Goal: Navigation & Orientation: Understand site structure

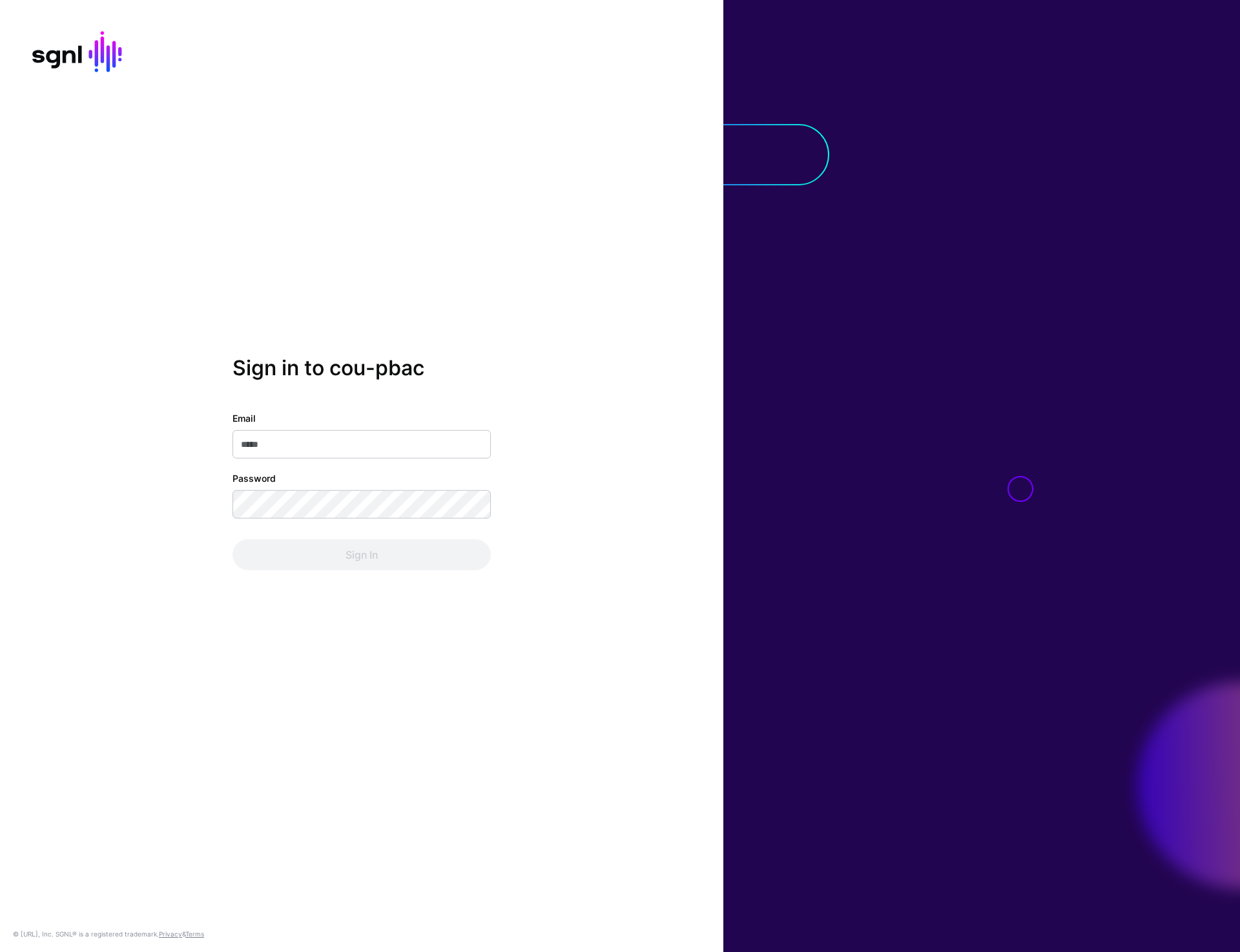
type input "**********"
click at [327, 560] on button "Sign In" at bounding box center [362, 554] width 259 height 31
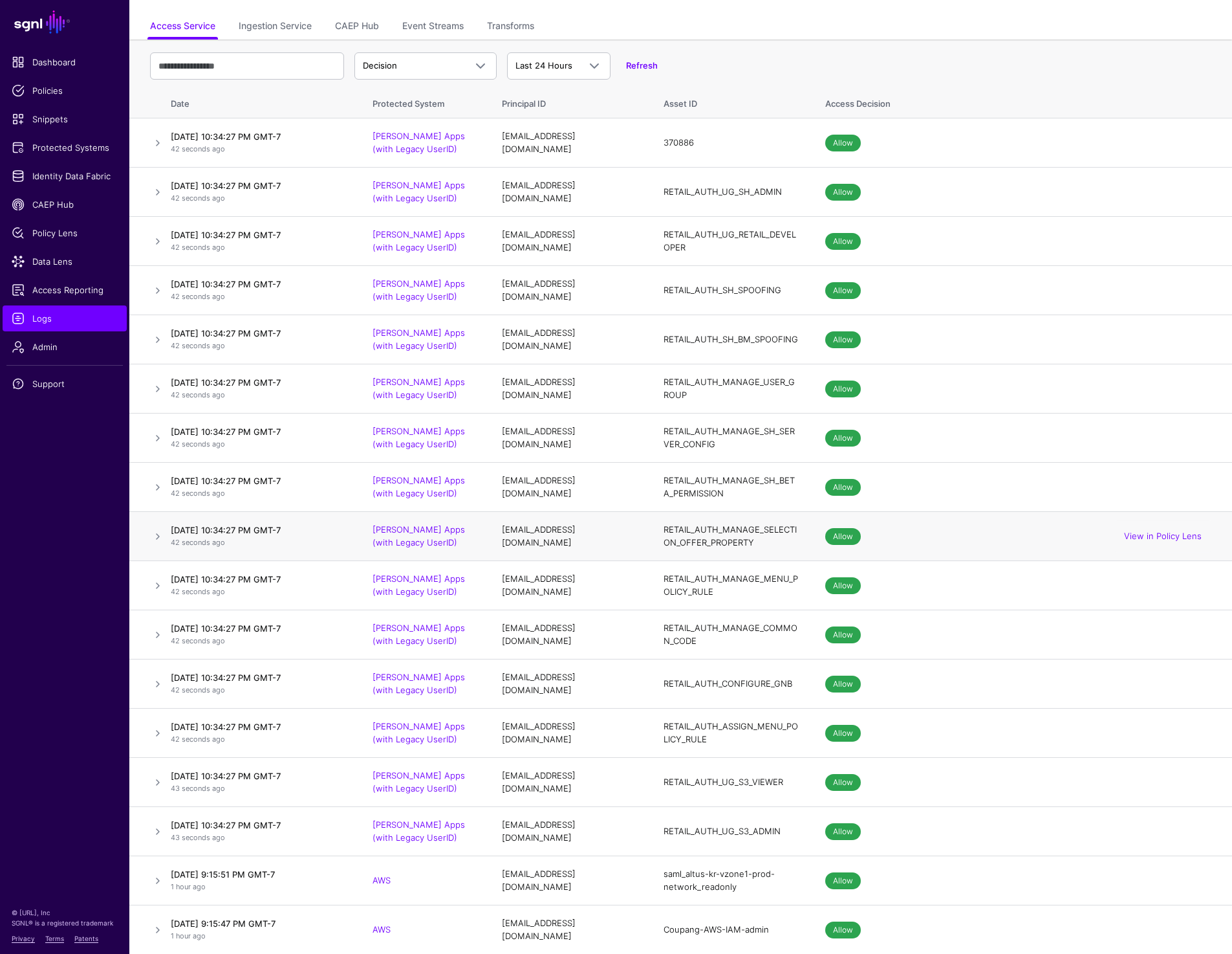
scroll to position [68, 0]
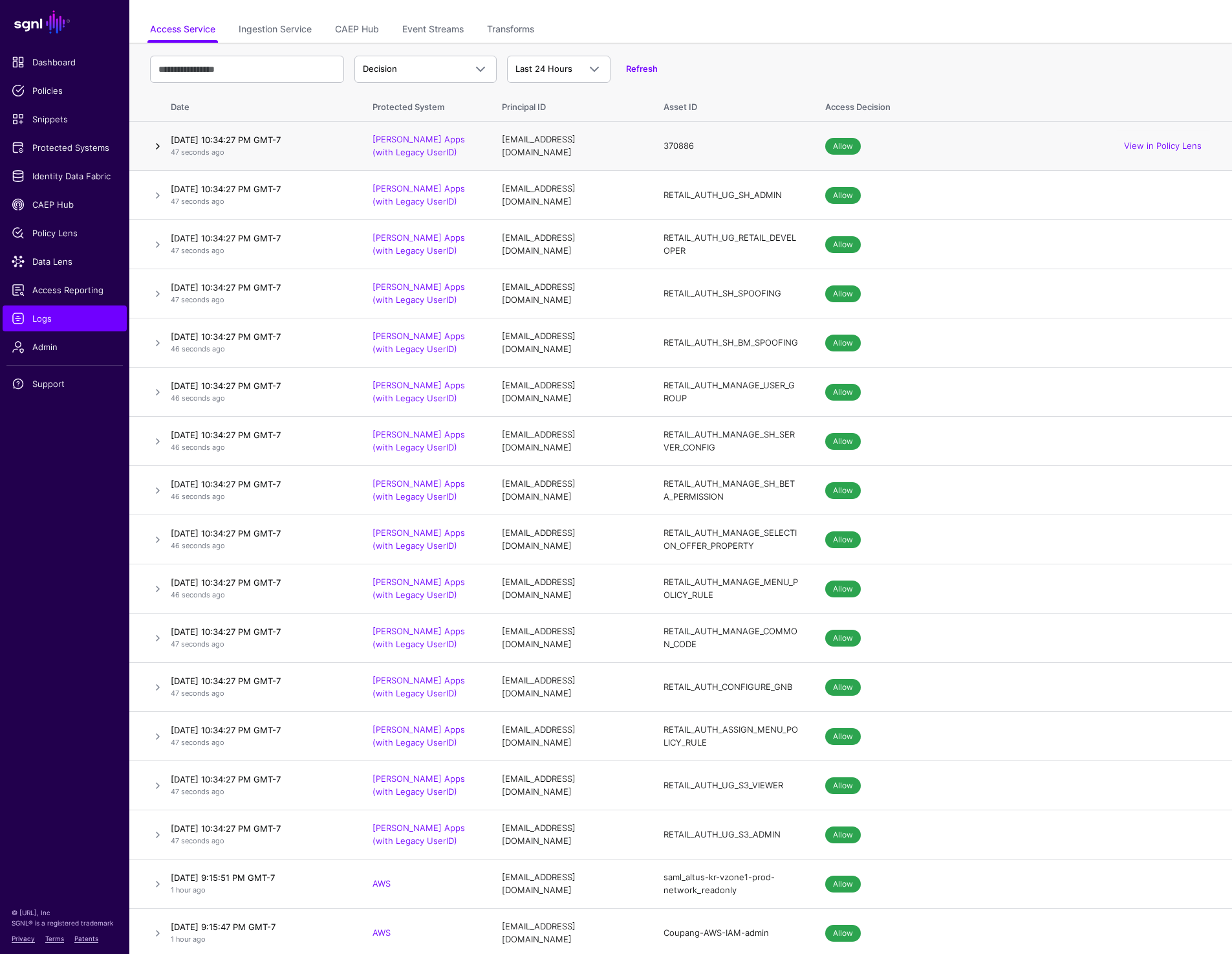
click at [161, 147] on link at bounding box center [157, 146] width 15 height 15
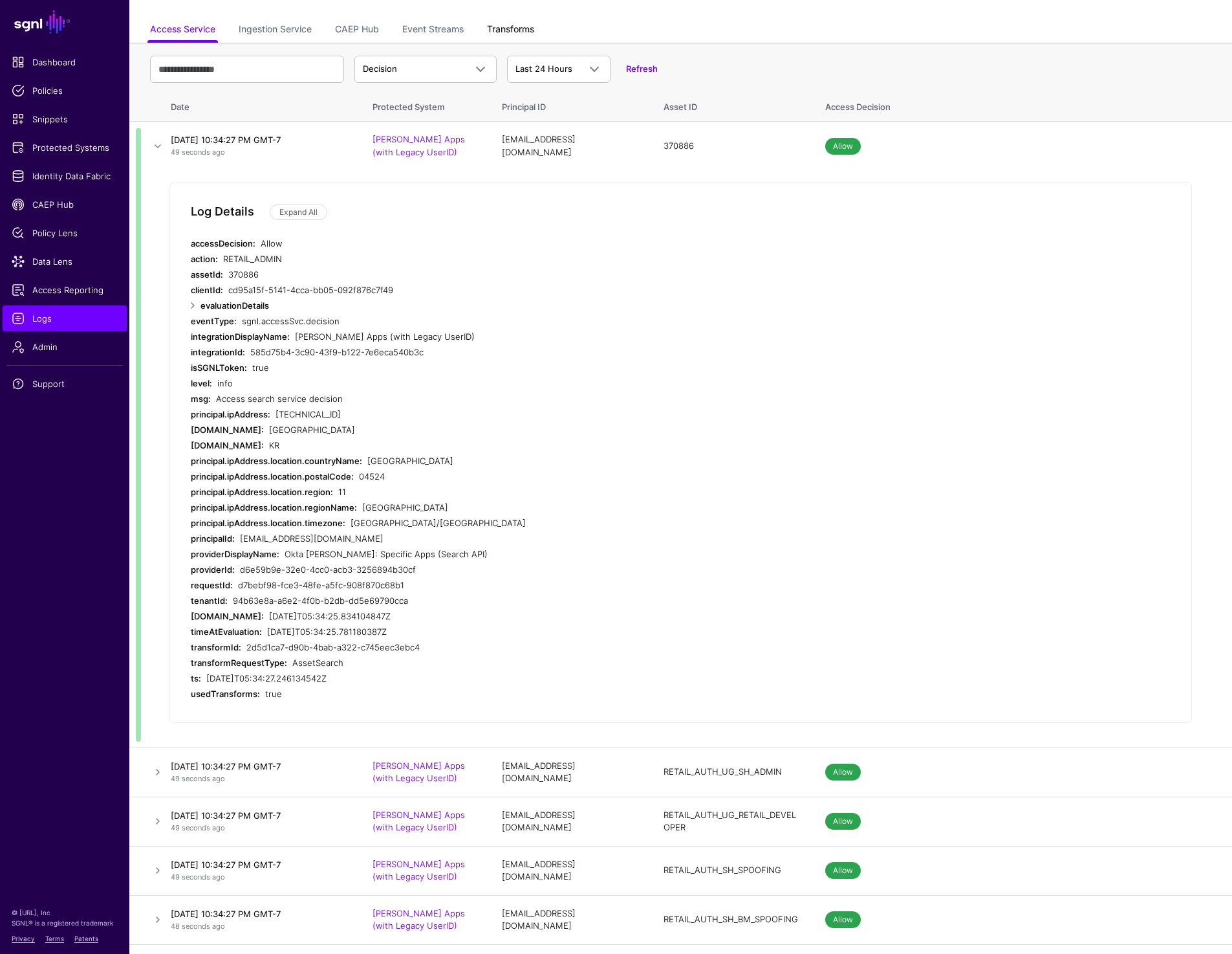
click at [523, 24] on link "Transforms" at bounding box center [511, 30] width 47 height 24
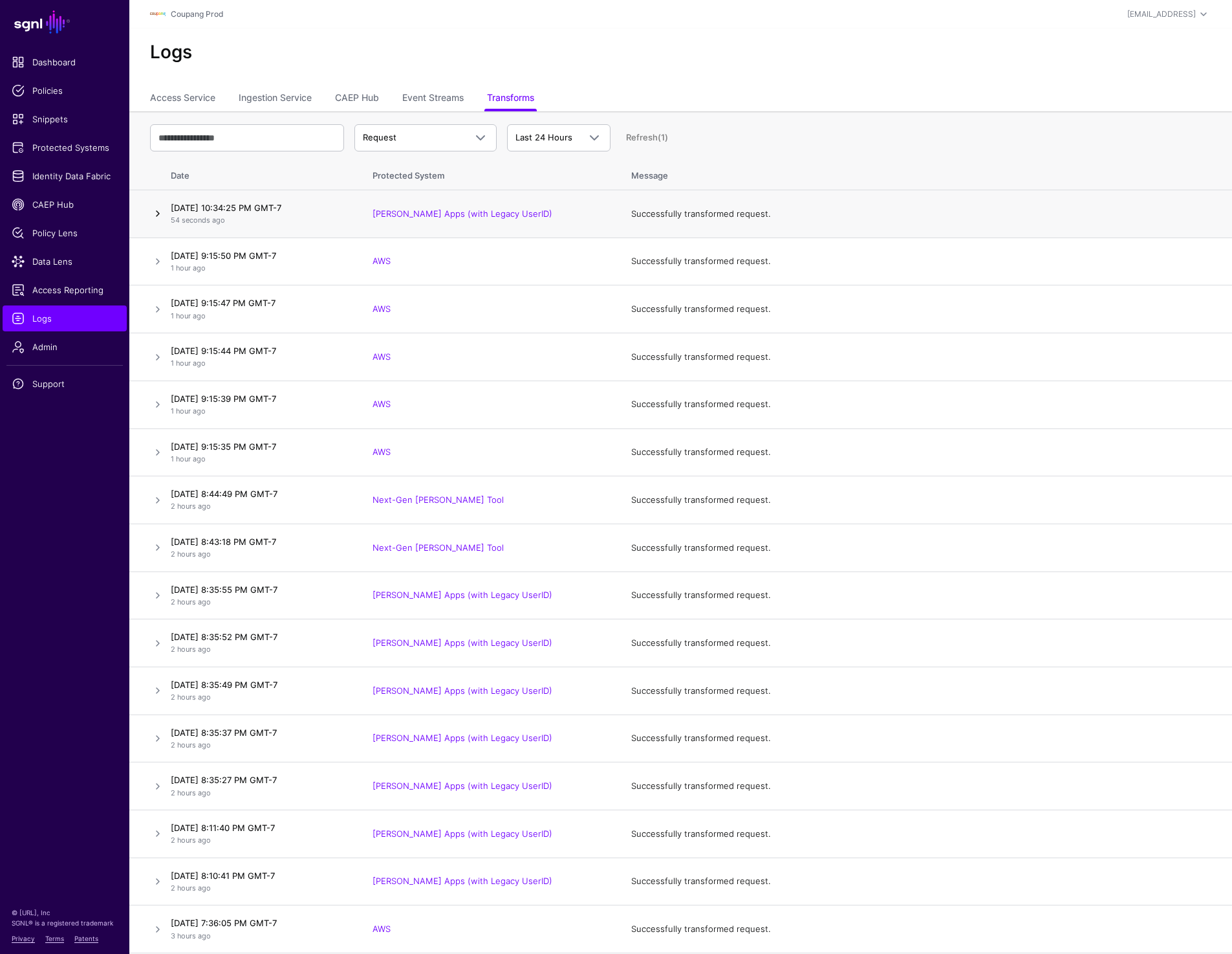
click at [154, 215] on link at bounding box center [157, 213] width 15 height 15
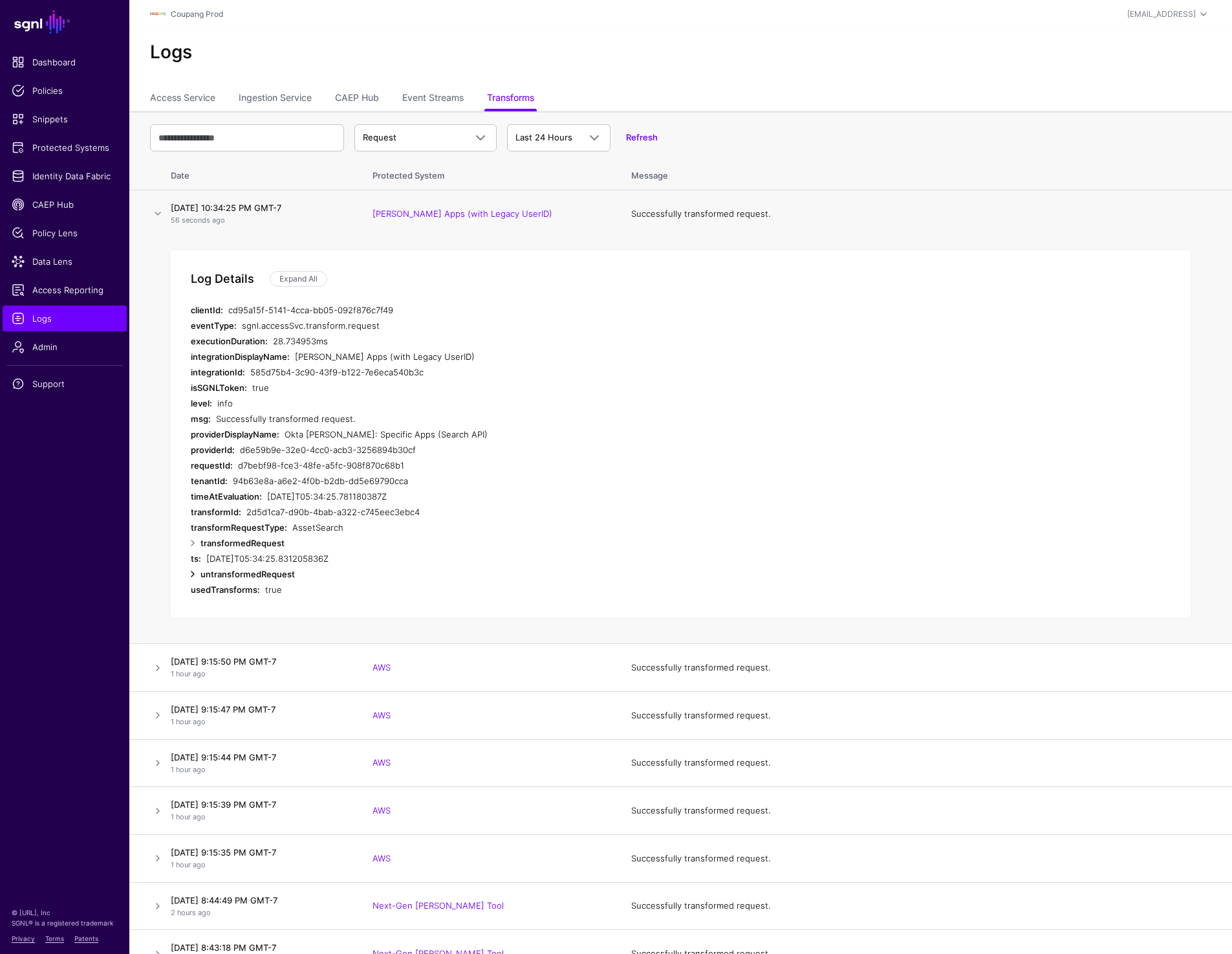
click at [196, 573] on link at bounding box center [192, 574] width 15 height 15
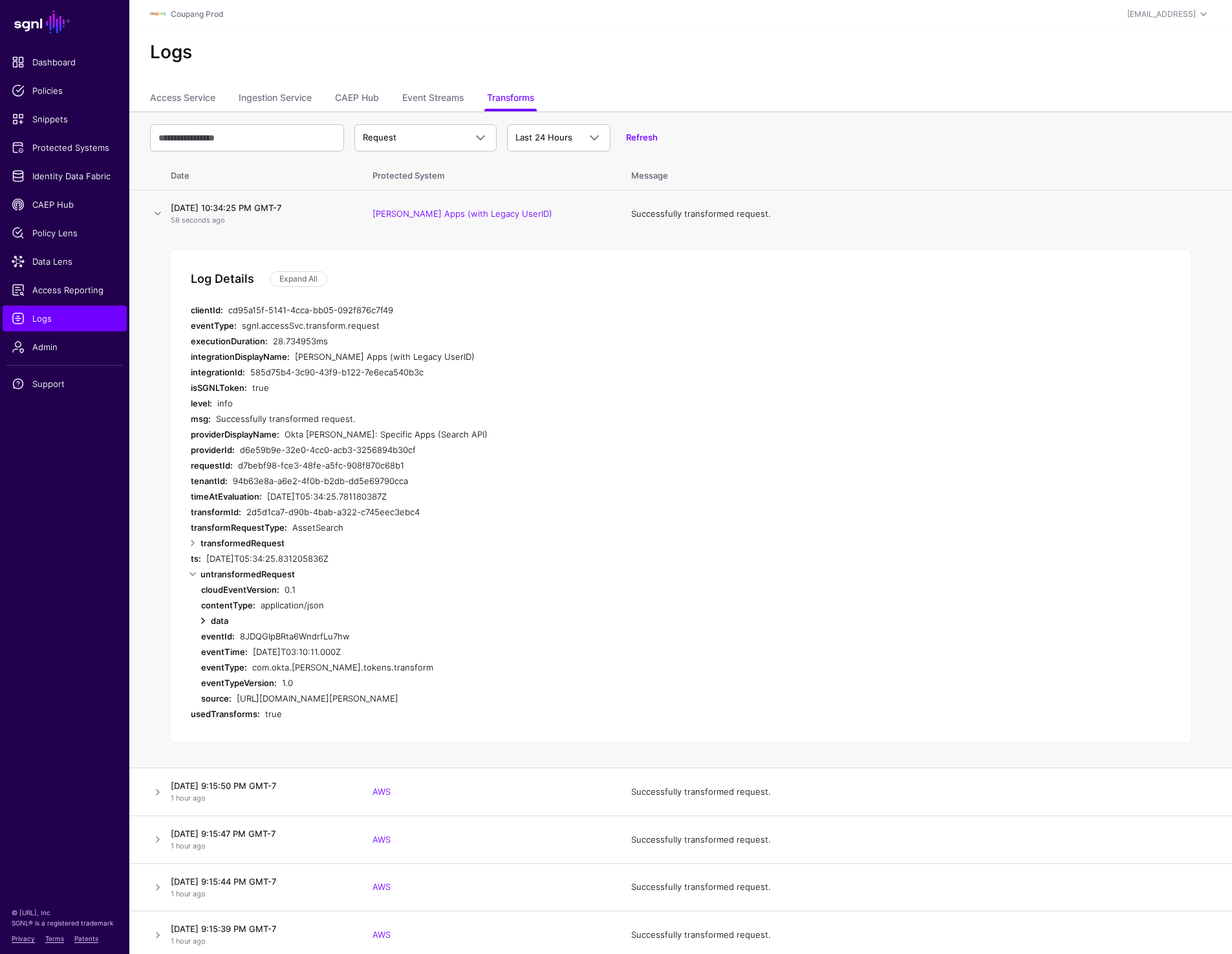
click at [200, 618] on link at bounding box center [203, 620] width 15 height 15
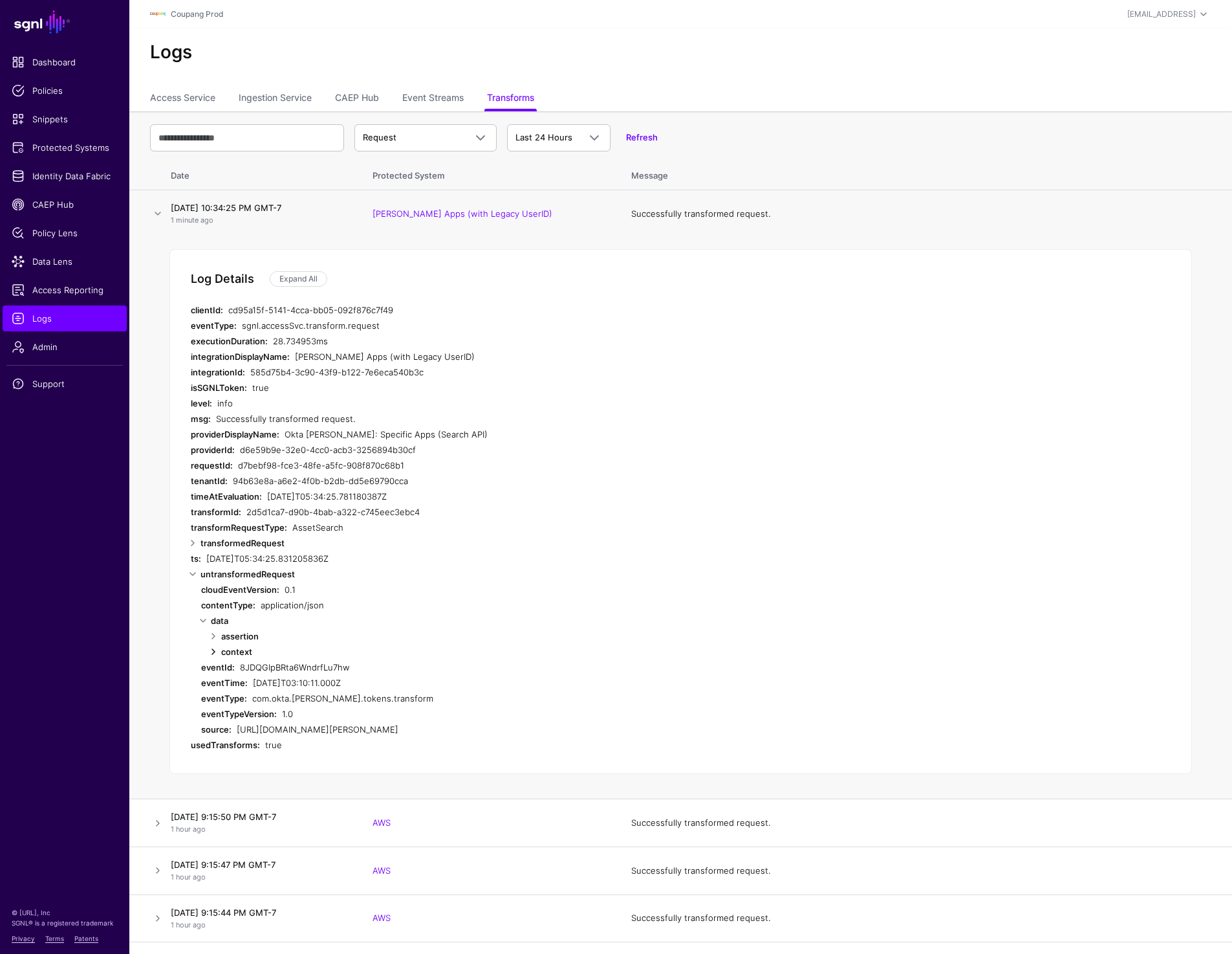
click at [212, 647] on link at bounding box center [213, 651] width 15 height 15
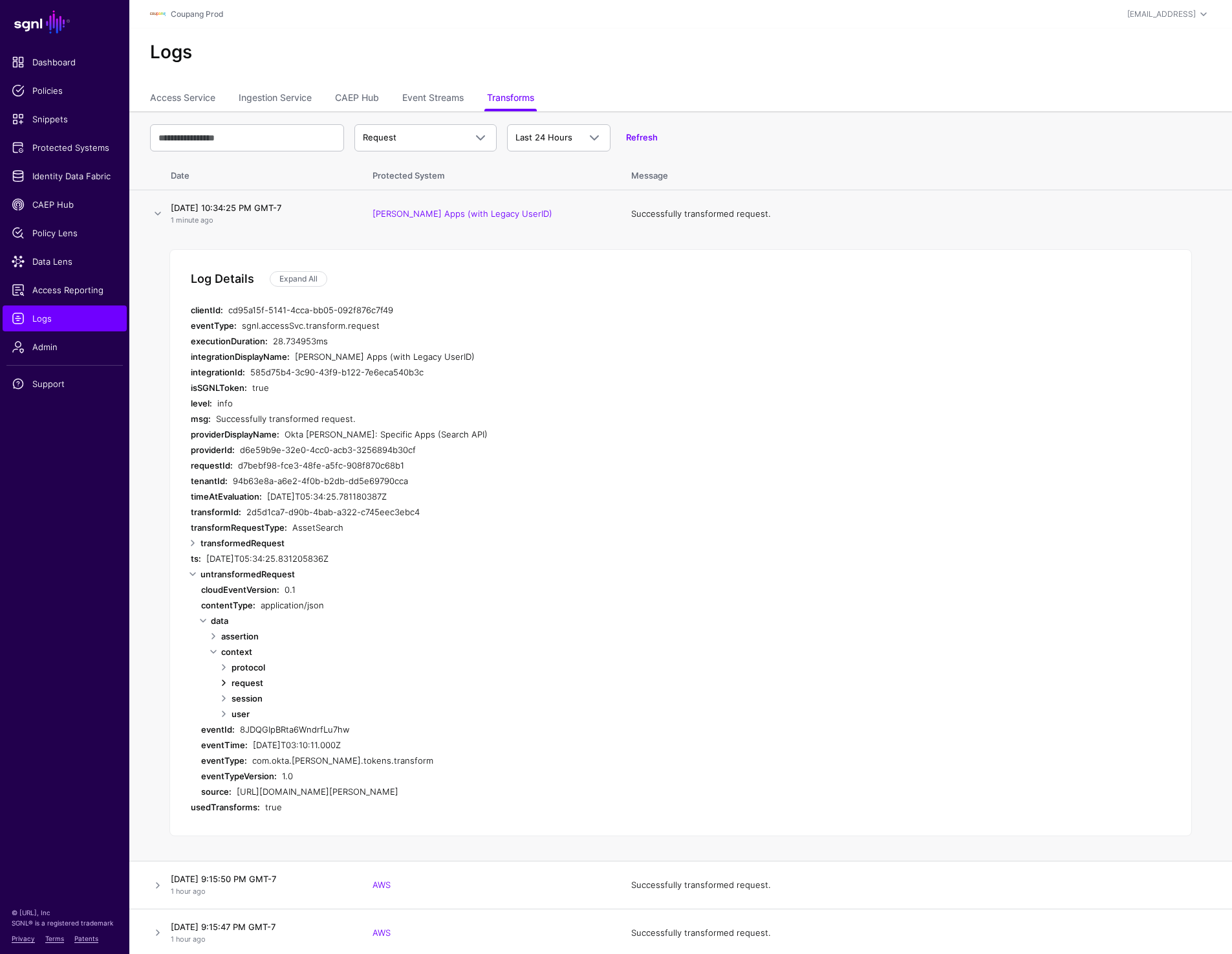
click at [224, 682] on link at bounding box center [223, 682] width 15 height 15
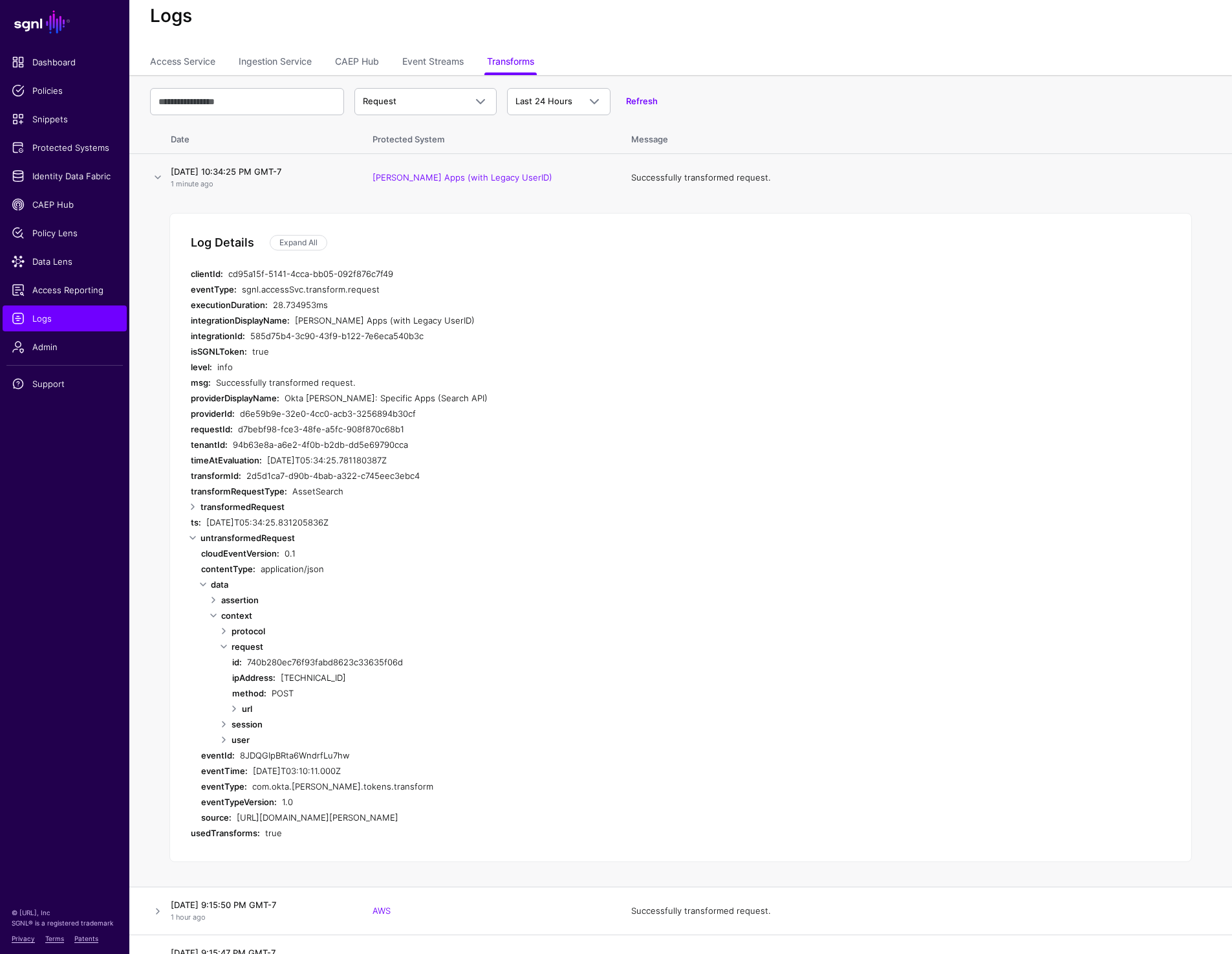
scroll to position [39, 0]
click at [223, 740] on link at bounding box center [223, 736] width 15 height 15
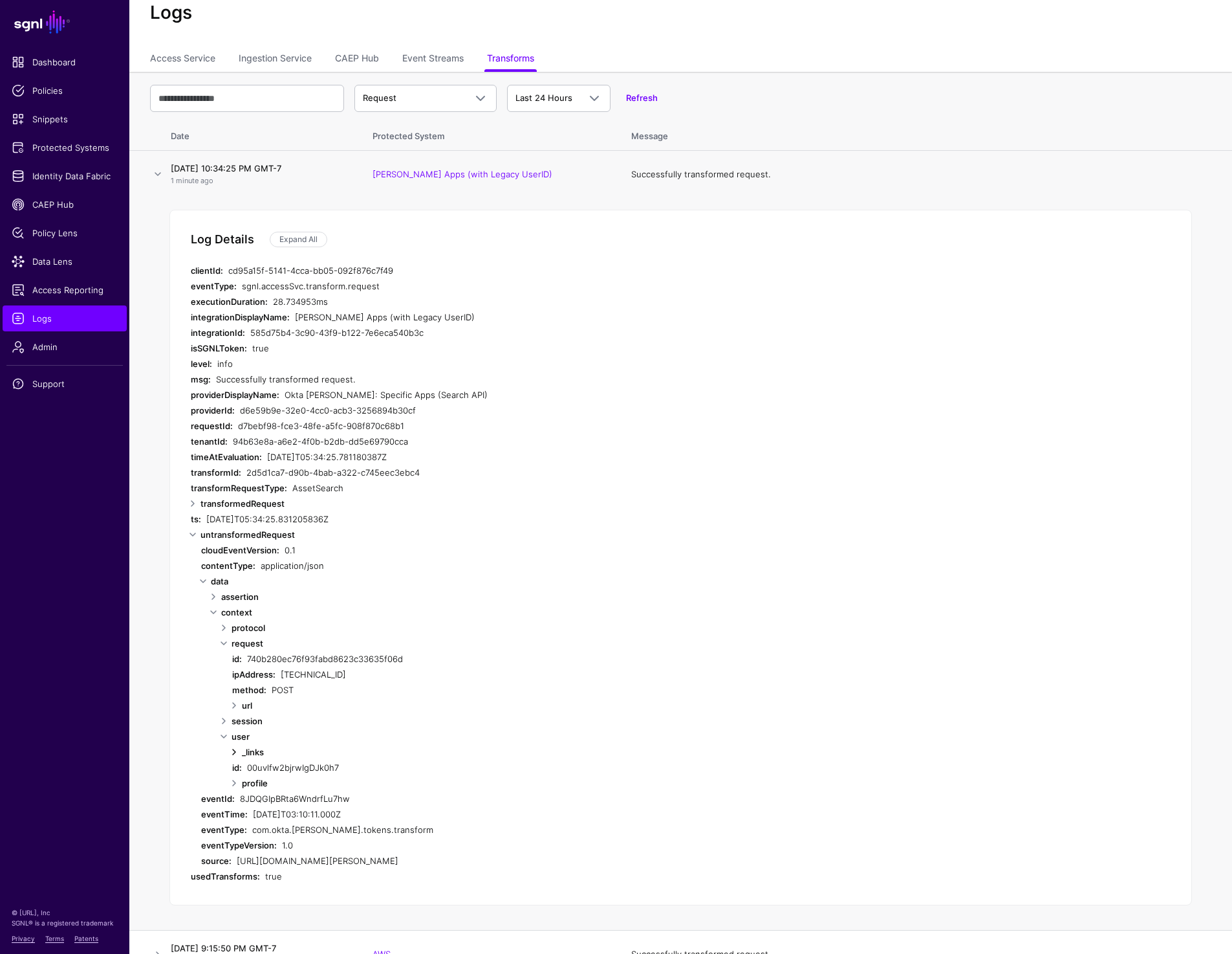
click at [233, 752] on link at bounding box center [234, 751] width 15 height 15
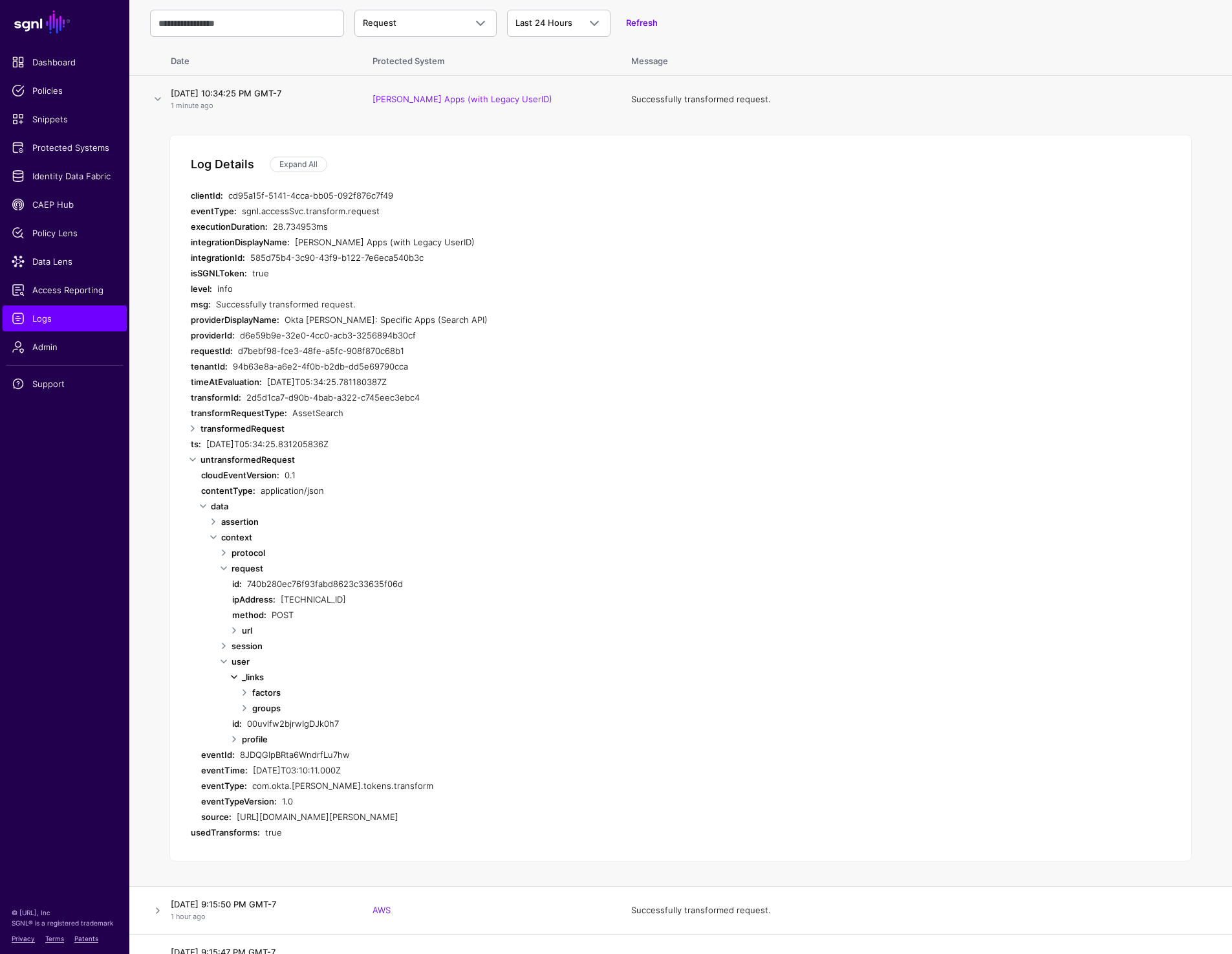
scroll to position [122, 0]
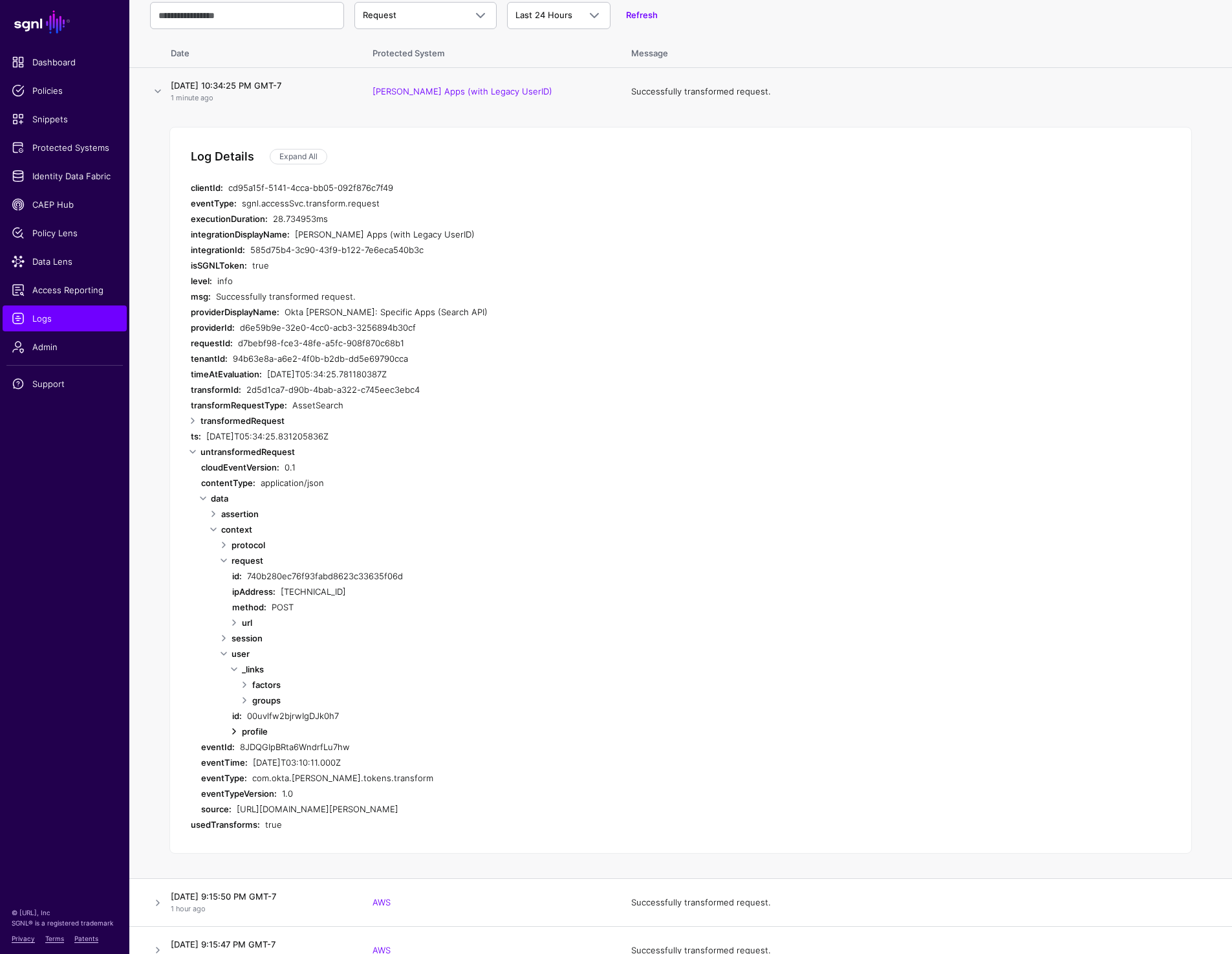
click at [234, 733] on link at bounding box center [234, 731] width 15 height 15
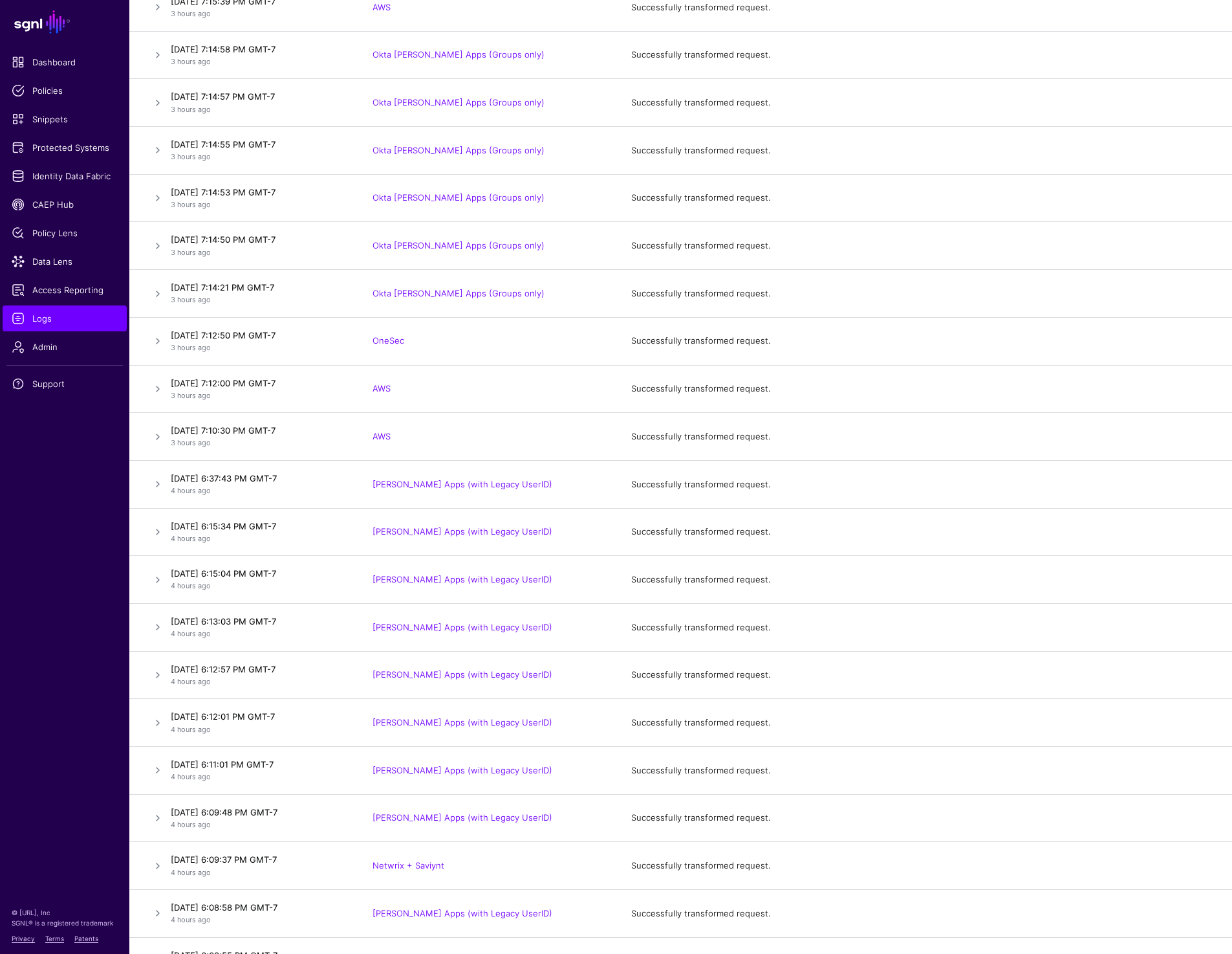
scroll to position [2232, 0]
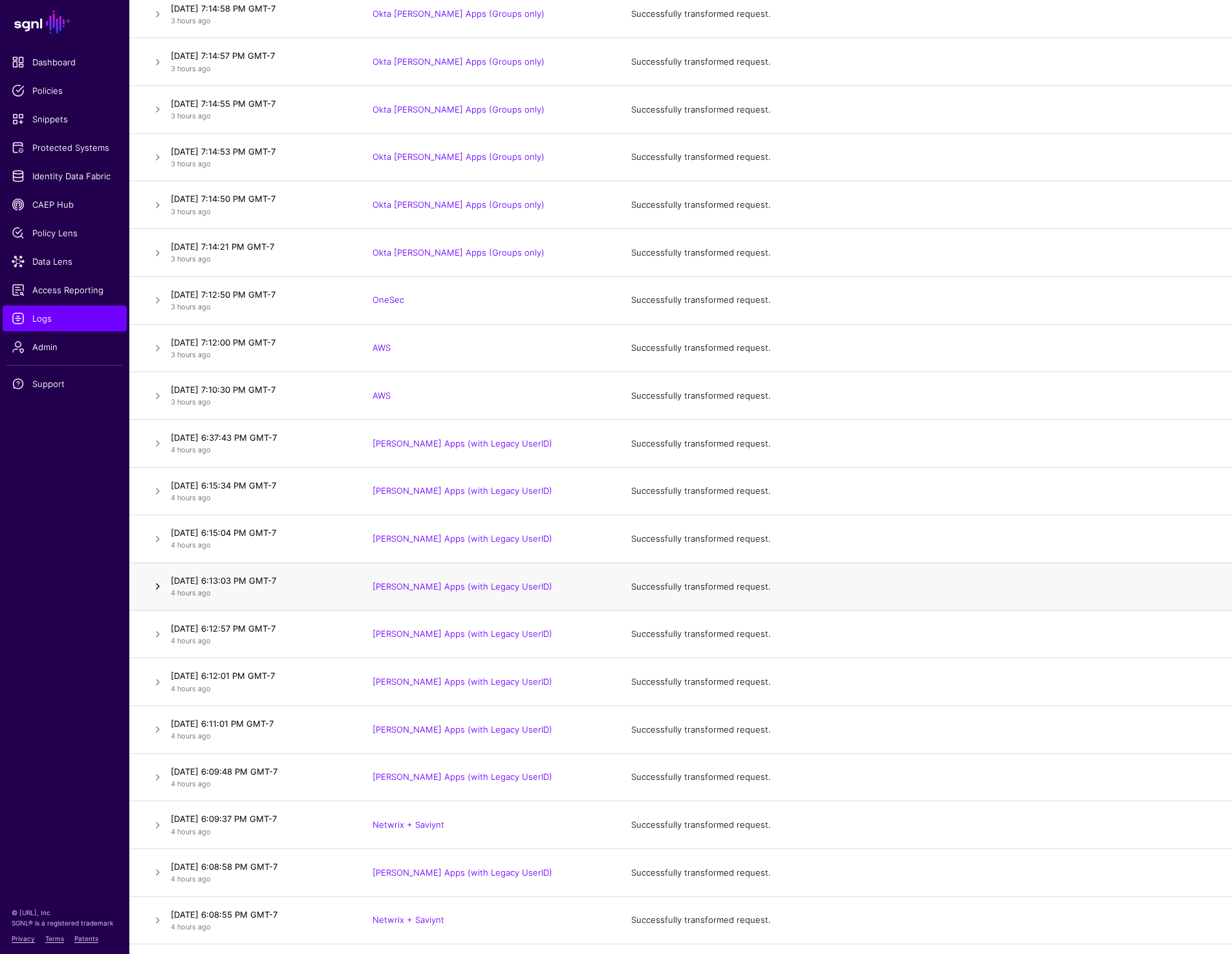
click at [156, 583] on link at bounding box center [157, 586] width 15 height 15
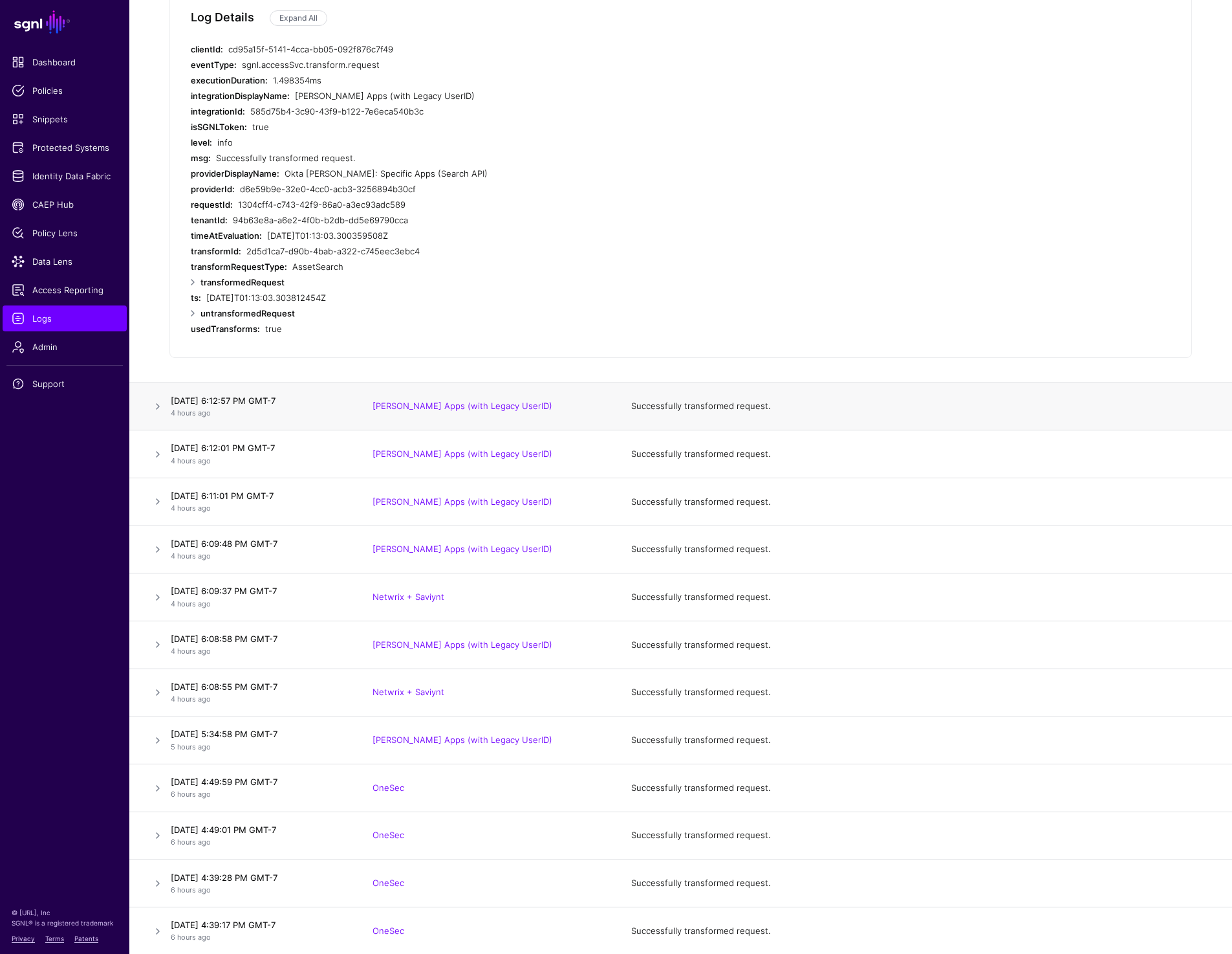
scroll to position [1980, 0]
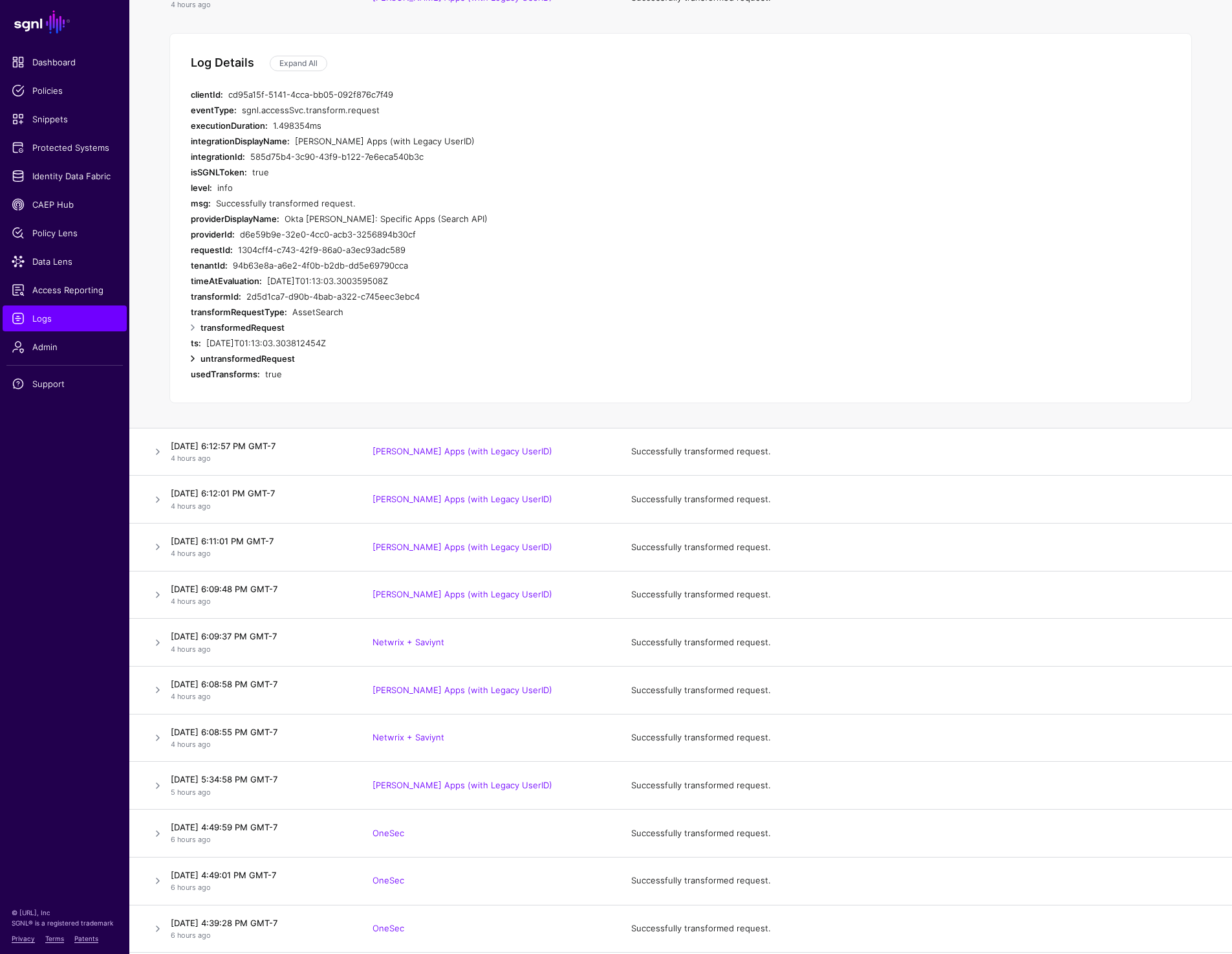
click at [193, 355] on link at bounding box center [192, 358] width 15 height 15
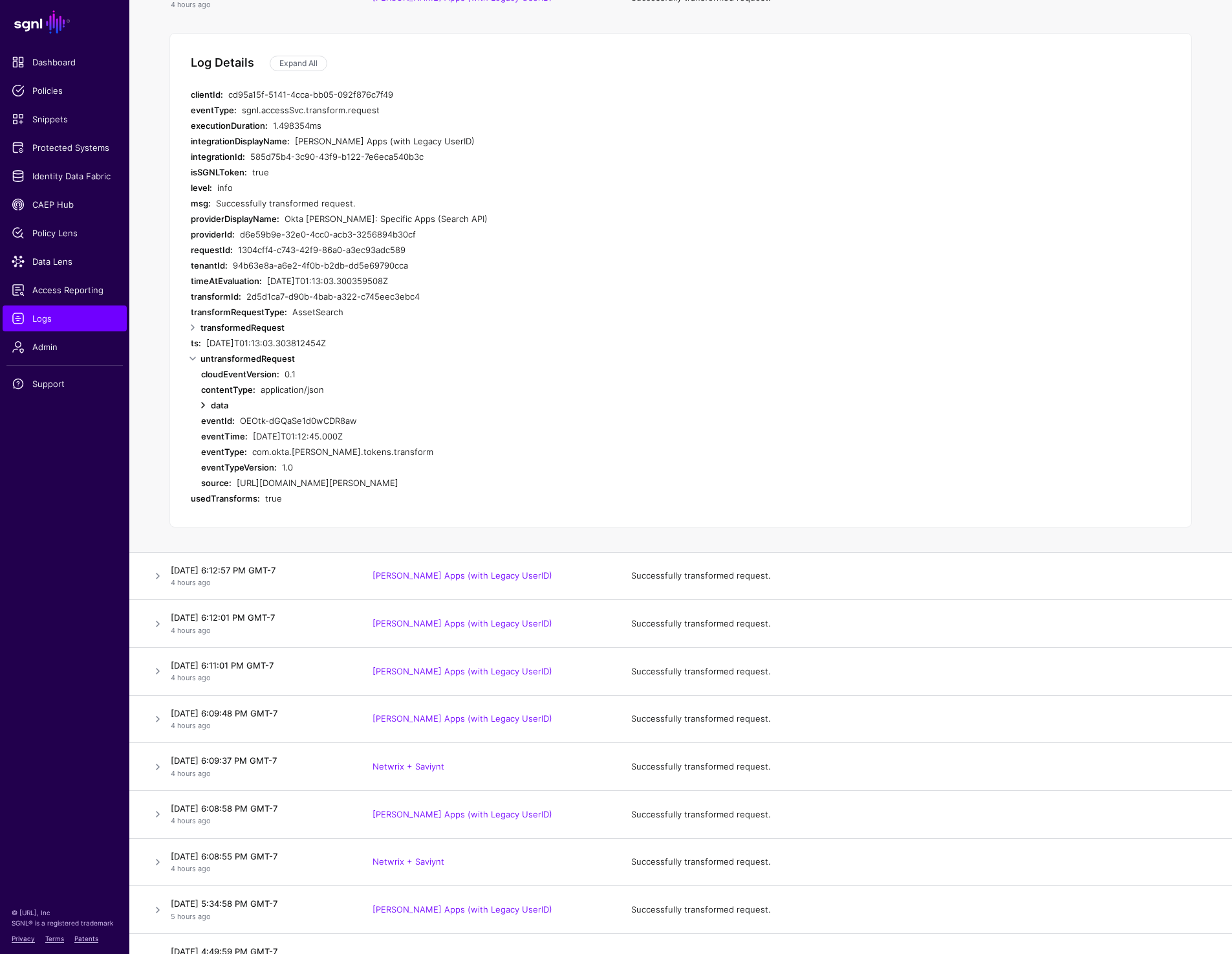
click at [202, 402] on link at bounding box center [203, 405] width 15 height 15
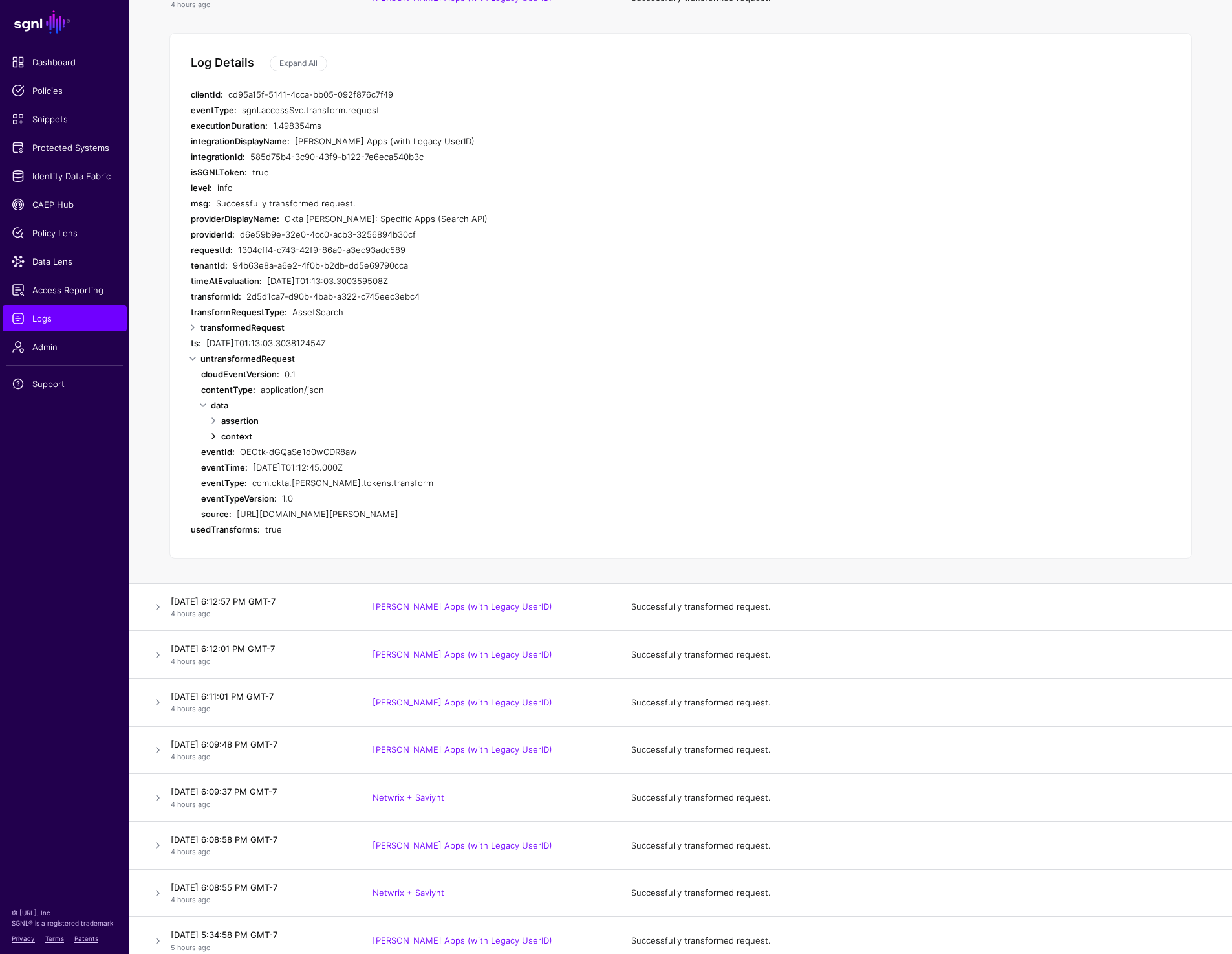
click at [215, 436] on link at bounding box center [213, 436] width 15 height 15
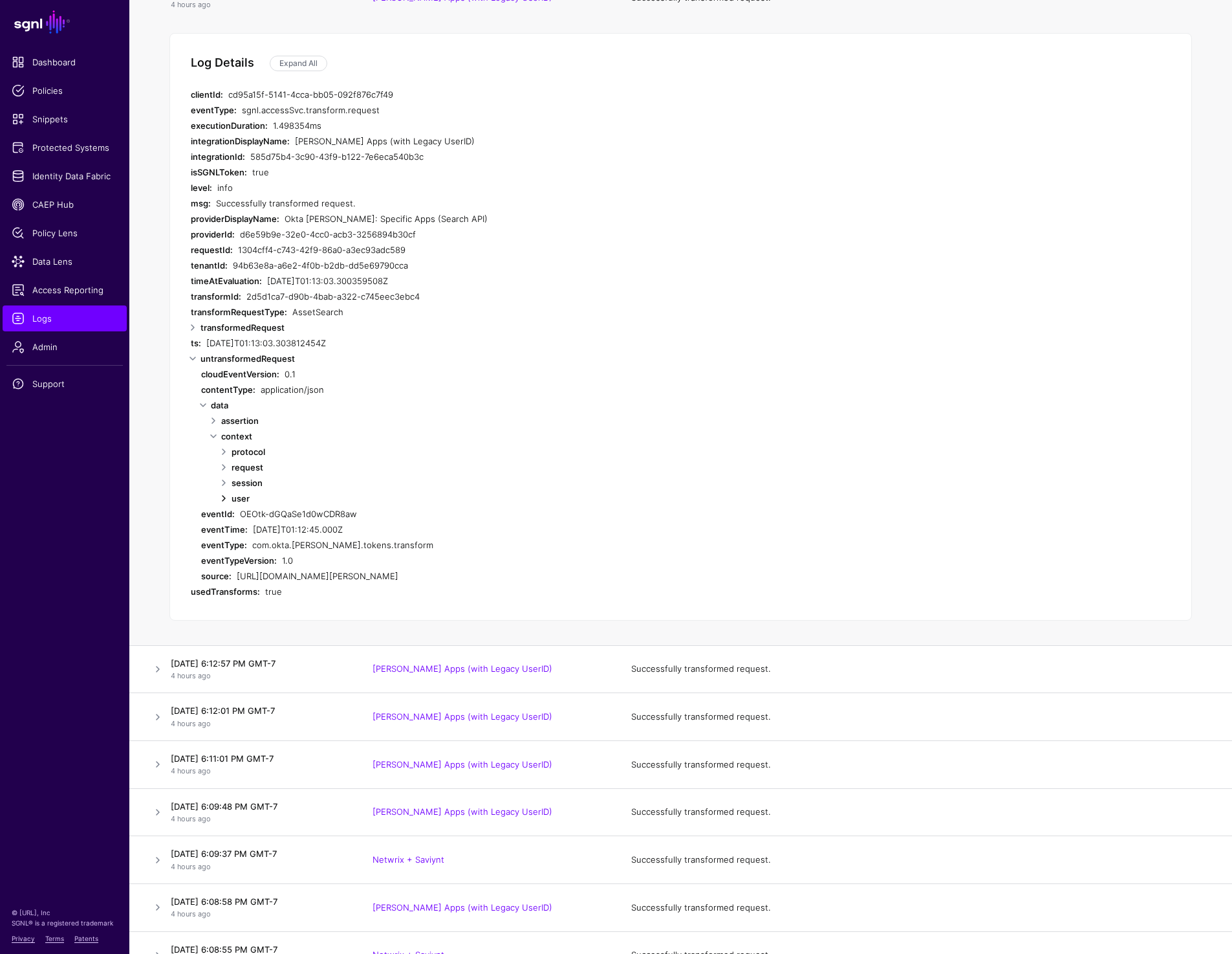
click at [225, 495] on link at bounding box center [223, 498] width 15 height 15
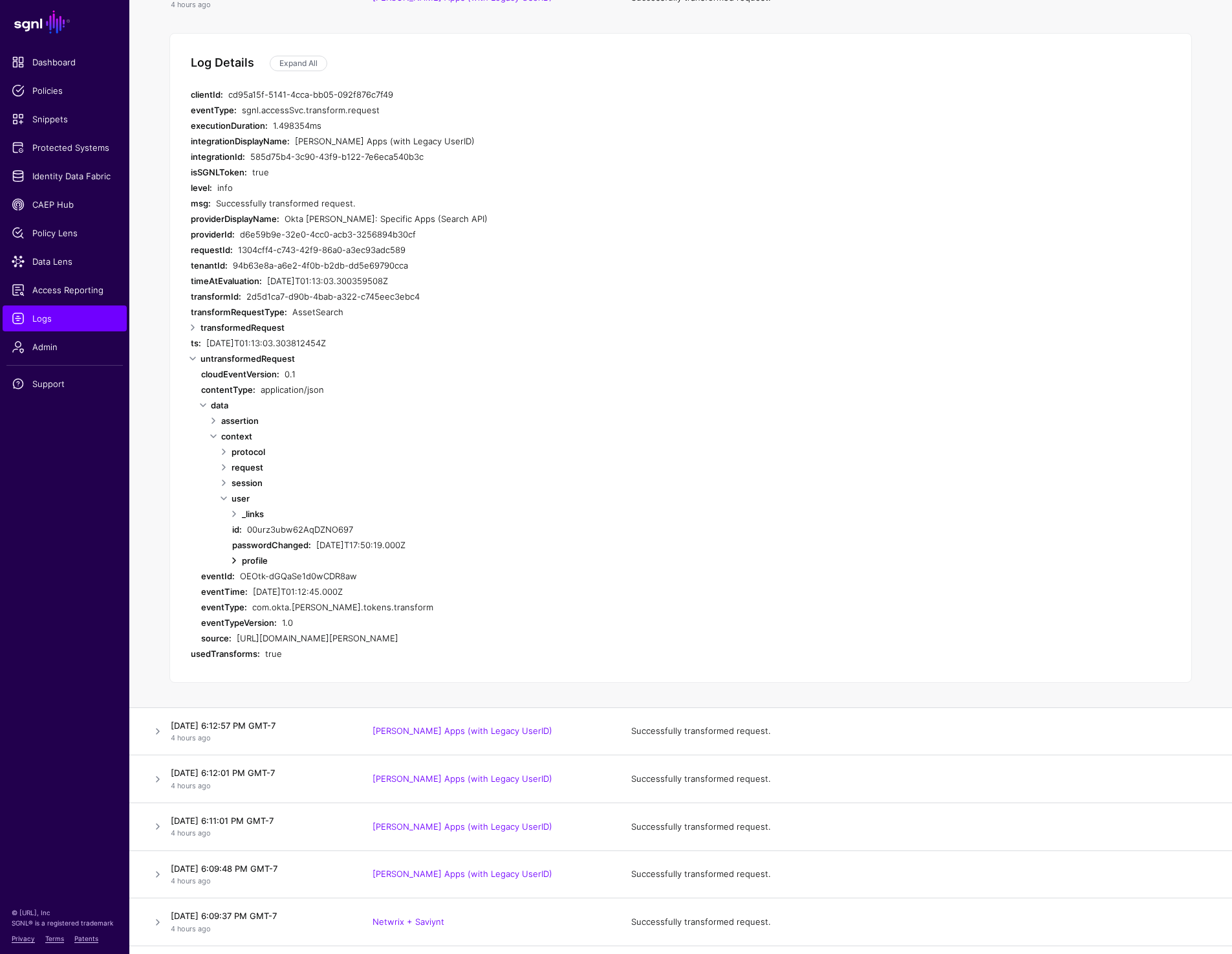
click at [235, 556] on link at bounding box center [234, 560] width 15 height 15
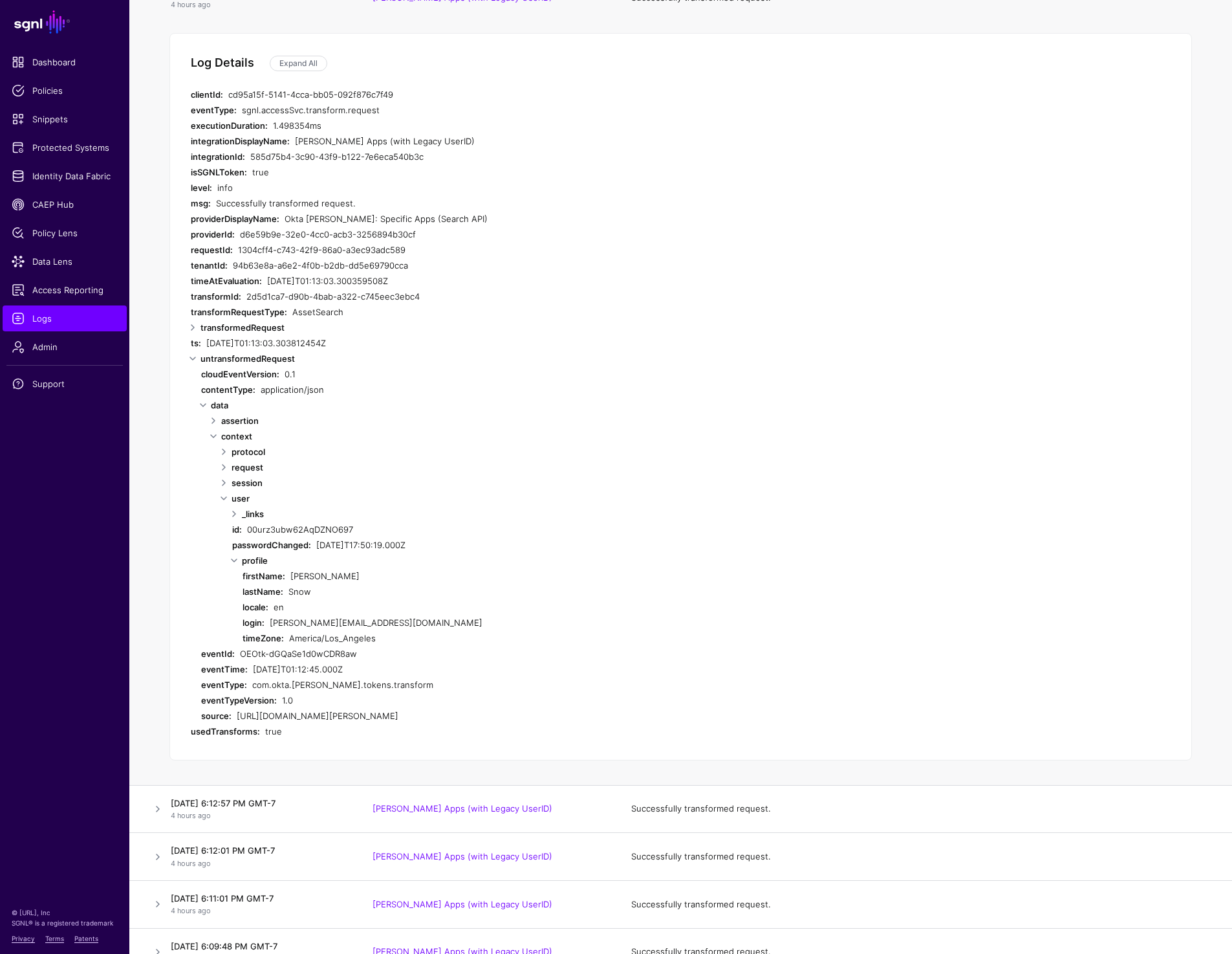
drag, startPoint x: 226, startPoint y: 706, endPoint x: 739, endPoint y: 714, distance: 513.1
click at [739, 714] on div "cloudEventVersion: 0.1 contentType: application/json data assertion context pro…" at bounding box center [686, 544] width 969 height 357
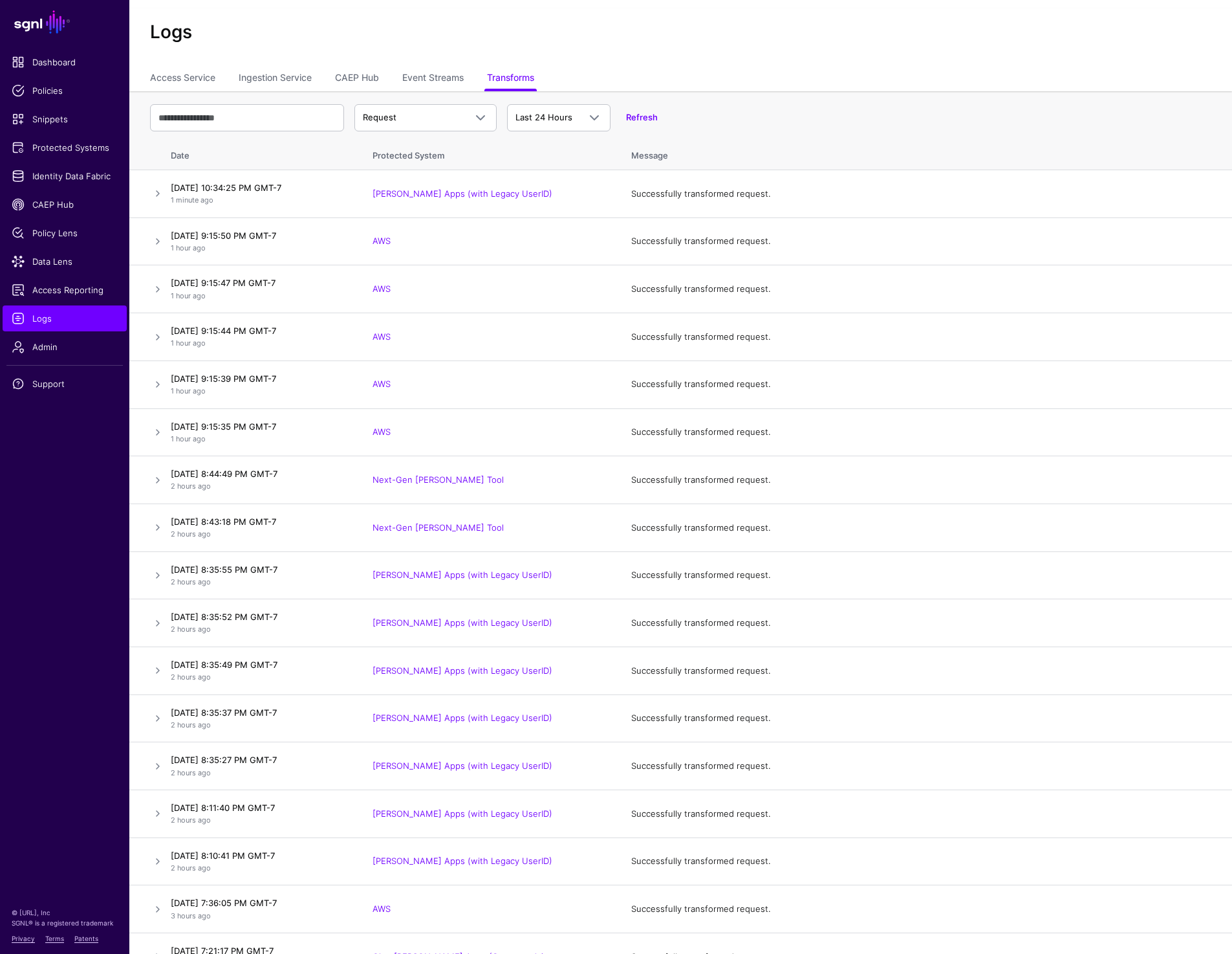
scroll to position [0, 0]
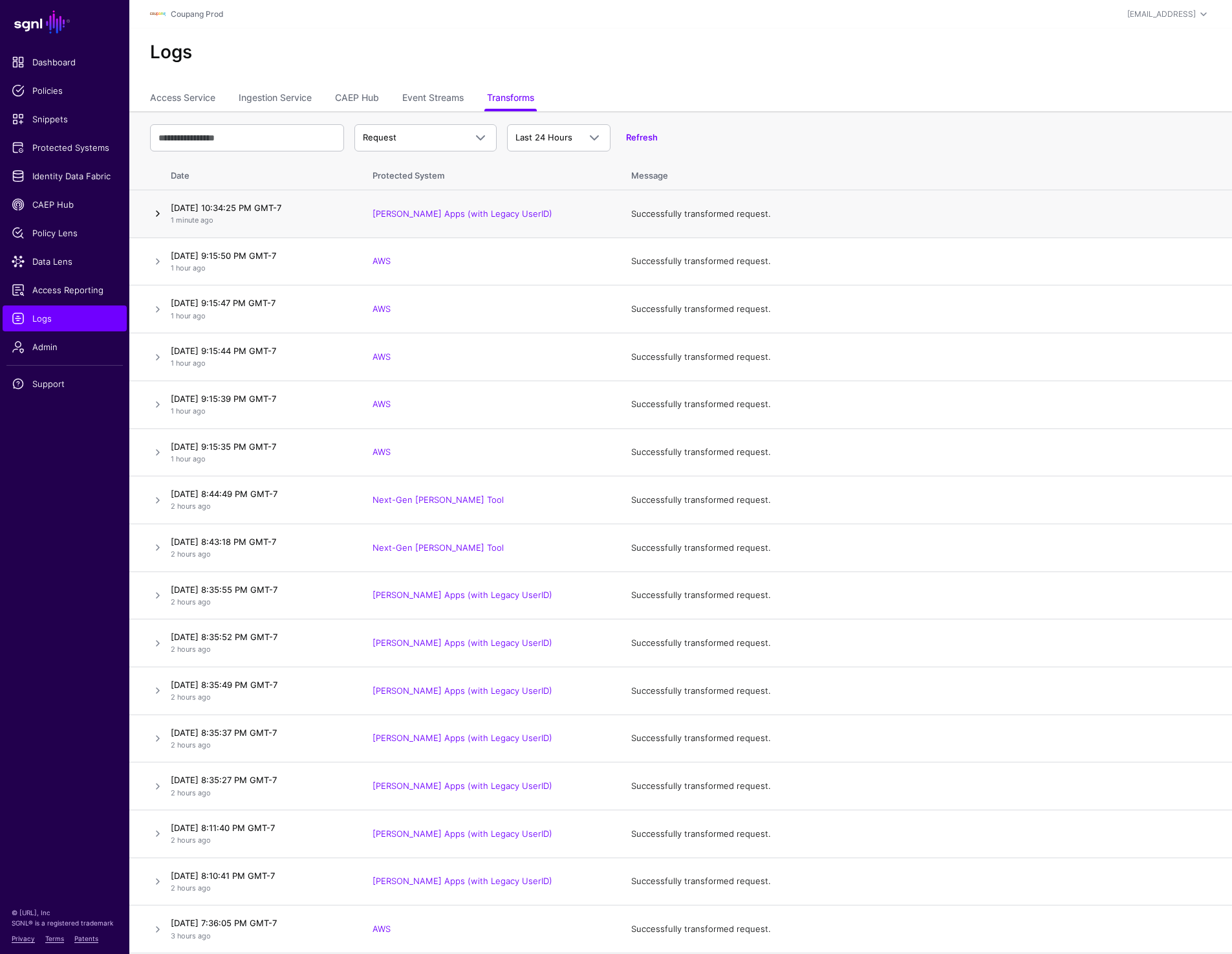
click at [153, 218] on link at bounding box center [157, 213] width 15 height 15
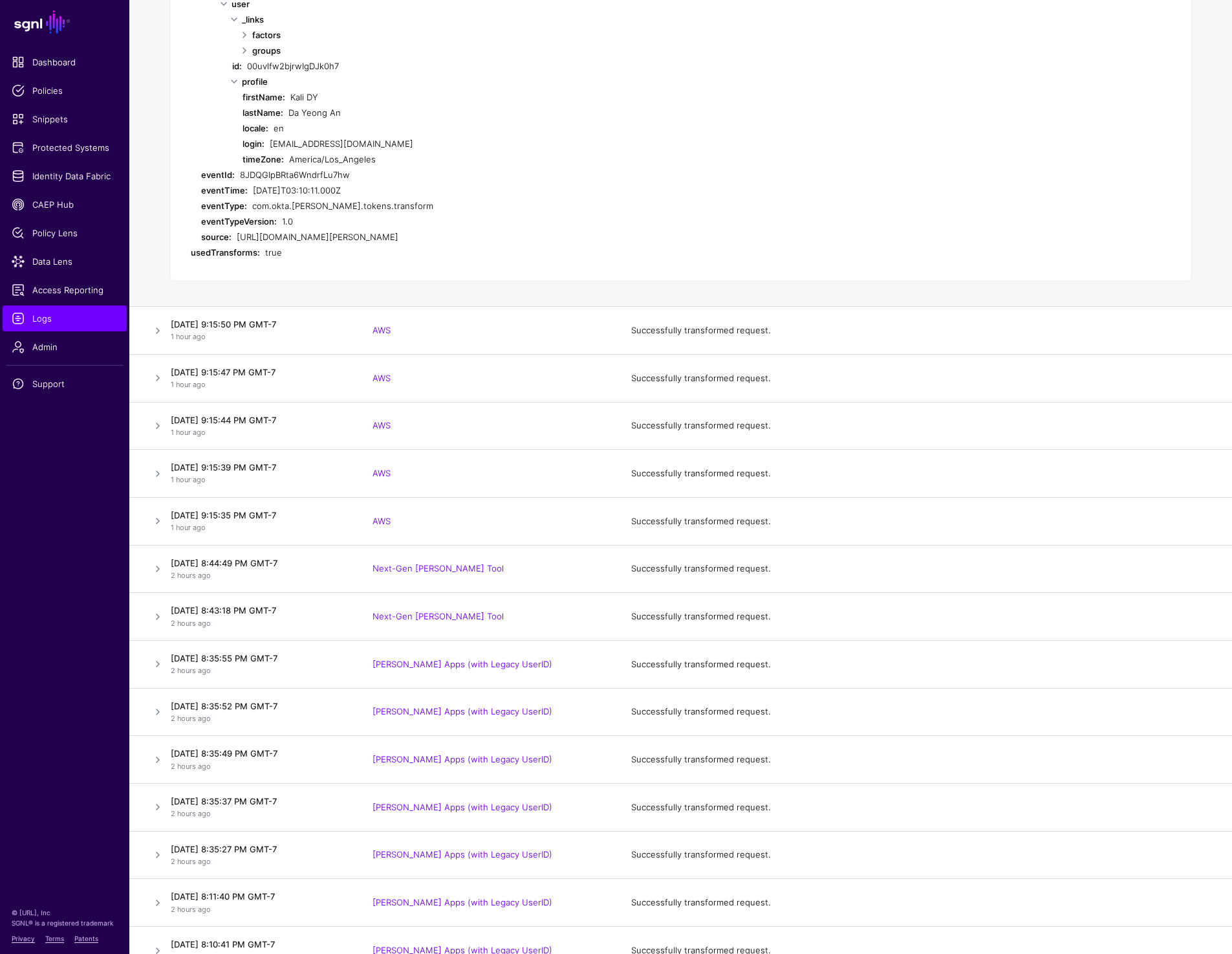
scroll to position [852, 0]
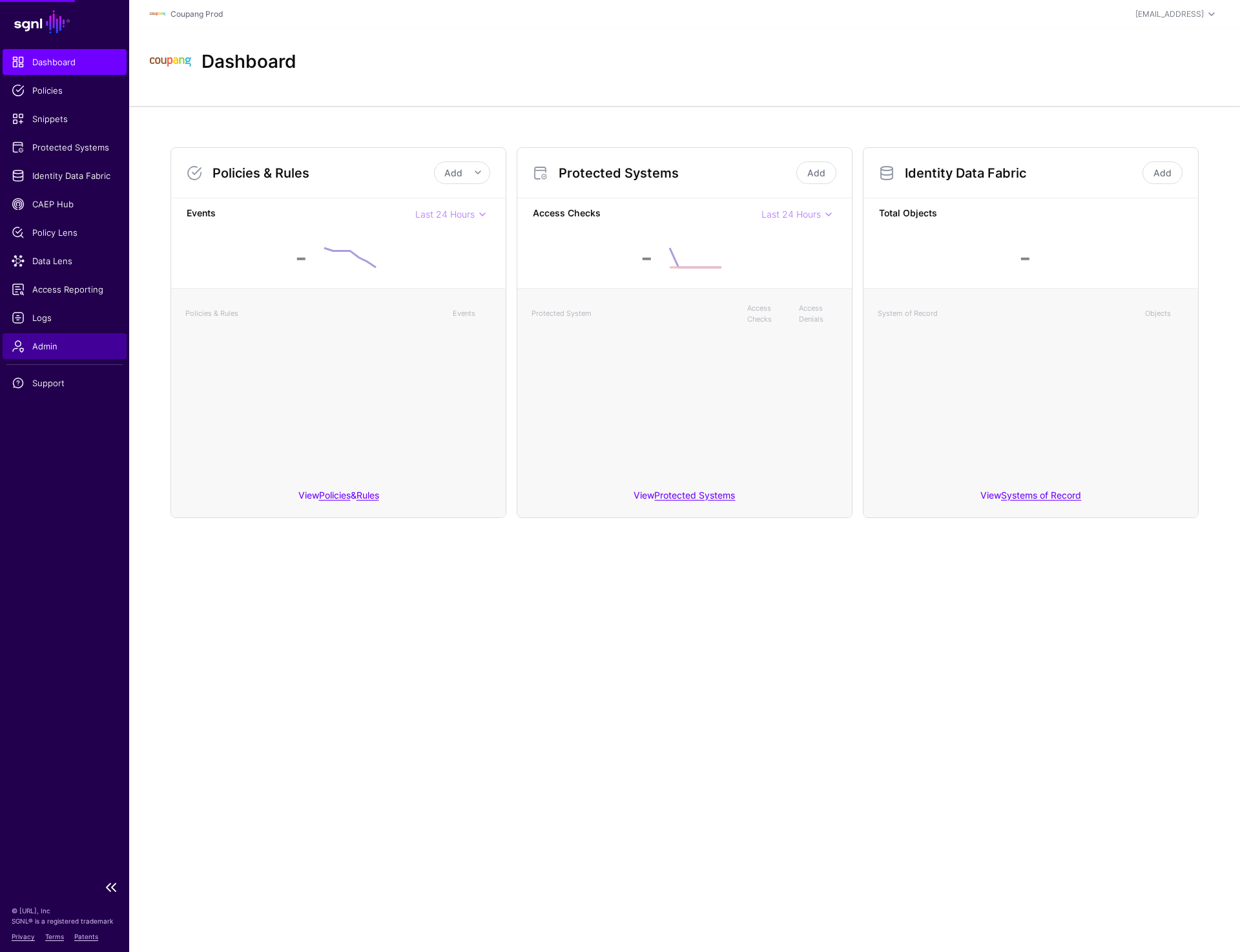
click at [42, 342] on span "Admin" at bounding box center [64, 346] width 106 height 13
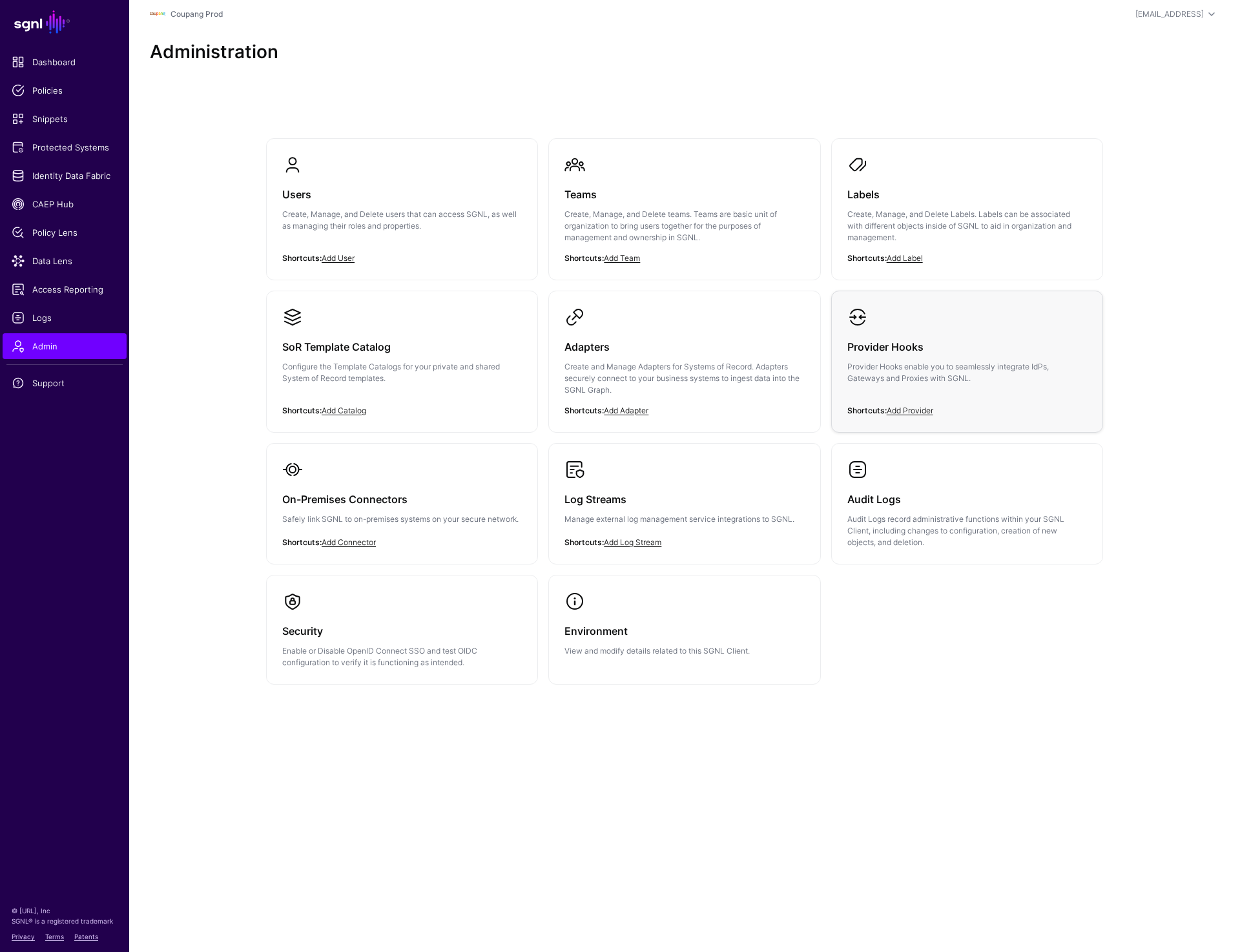
click at [903, 366] on p "Provider Hooks enable you to seamlessly integrate IdPs, Gateways and Proxies wi…" at bounding box center [967, 372] width 240 height 24
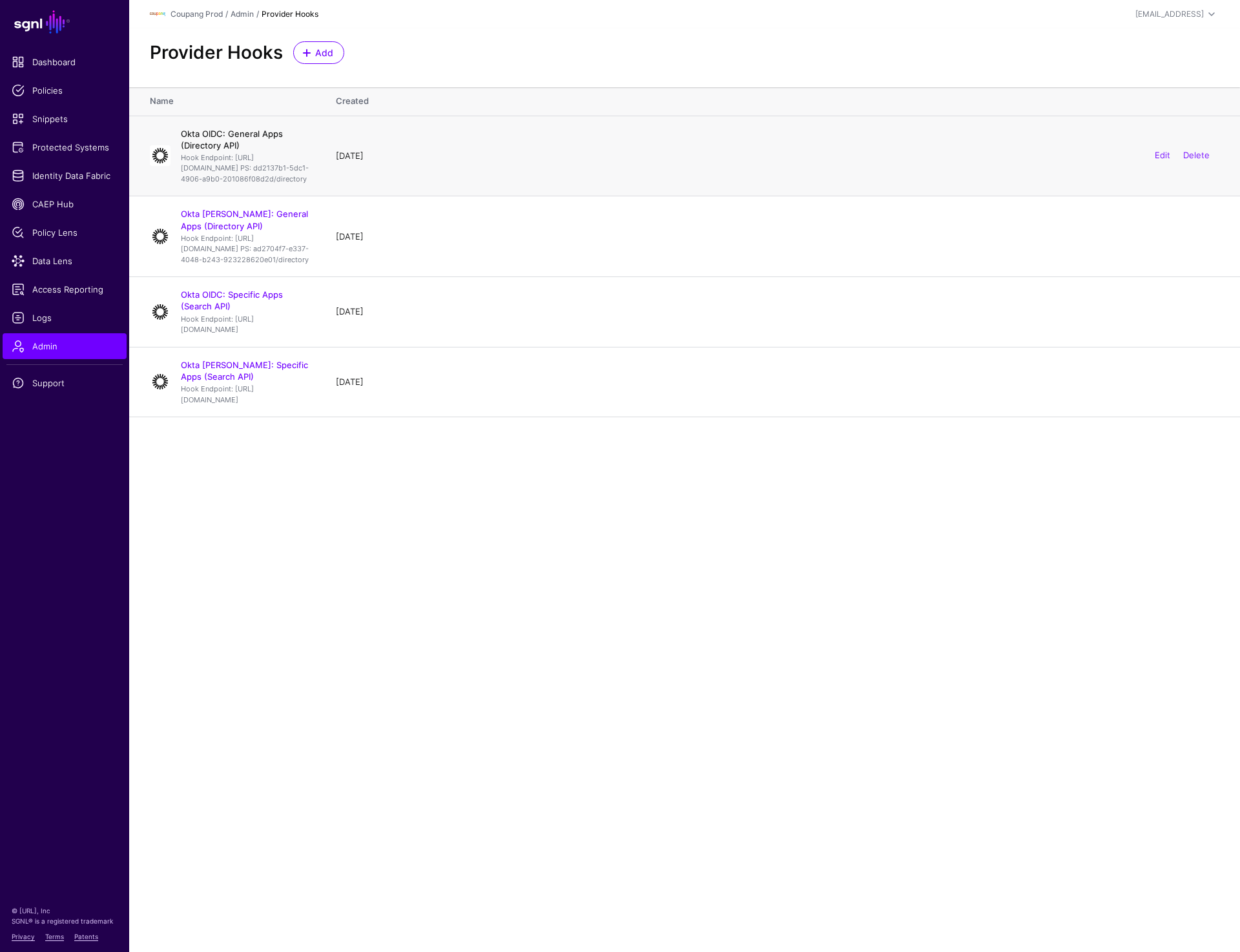
click at [252, 137] on link "Okta OIDC: General Apps (Directory API)" at bounding box center [231, 139] width 102 height 22
click at [251, 231] on link "Okta SAML: General Apps (Directory API)" at bounding box center [244, 220] width 127 height 22
click at [251, 311] on link "Okta OIDC: Specific Apps (Search API)" at bounding box center [231, 300] width 102 height 22
click at [253, 381] on link "Okta [PERSON_NAME]: Specific Apps (Search API)" at bounding box center [244, 370] width 127 height 22
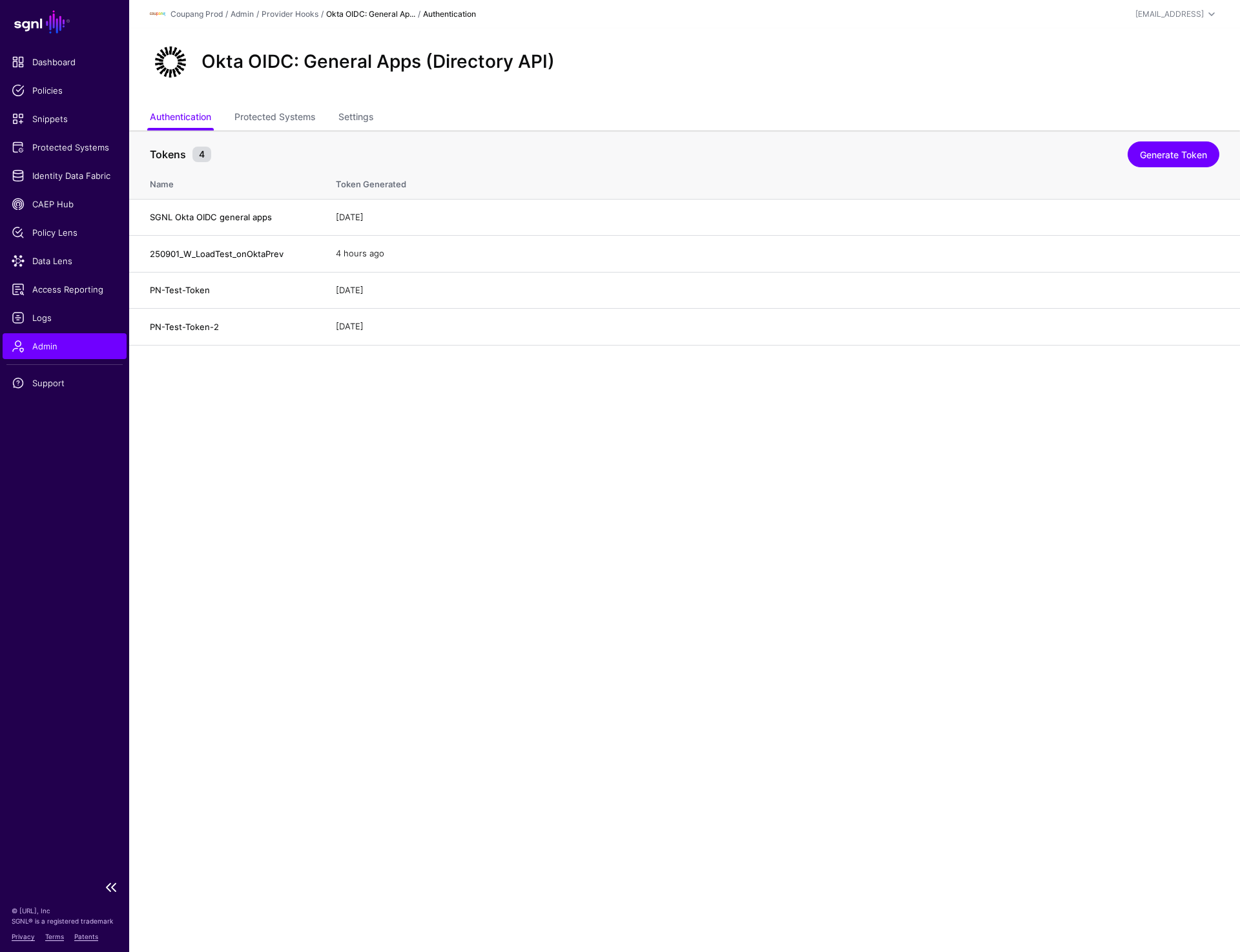
click at [41, 354] on link "Admin" at bounding box center [64, 346] width 124 height 26
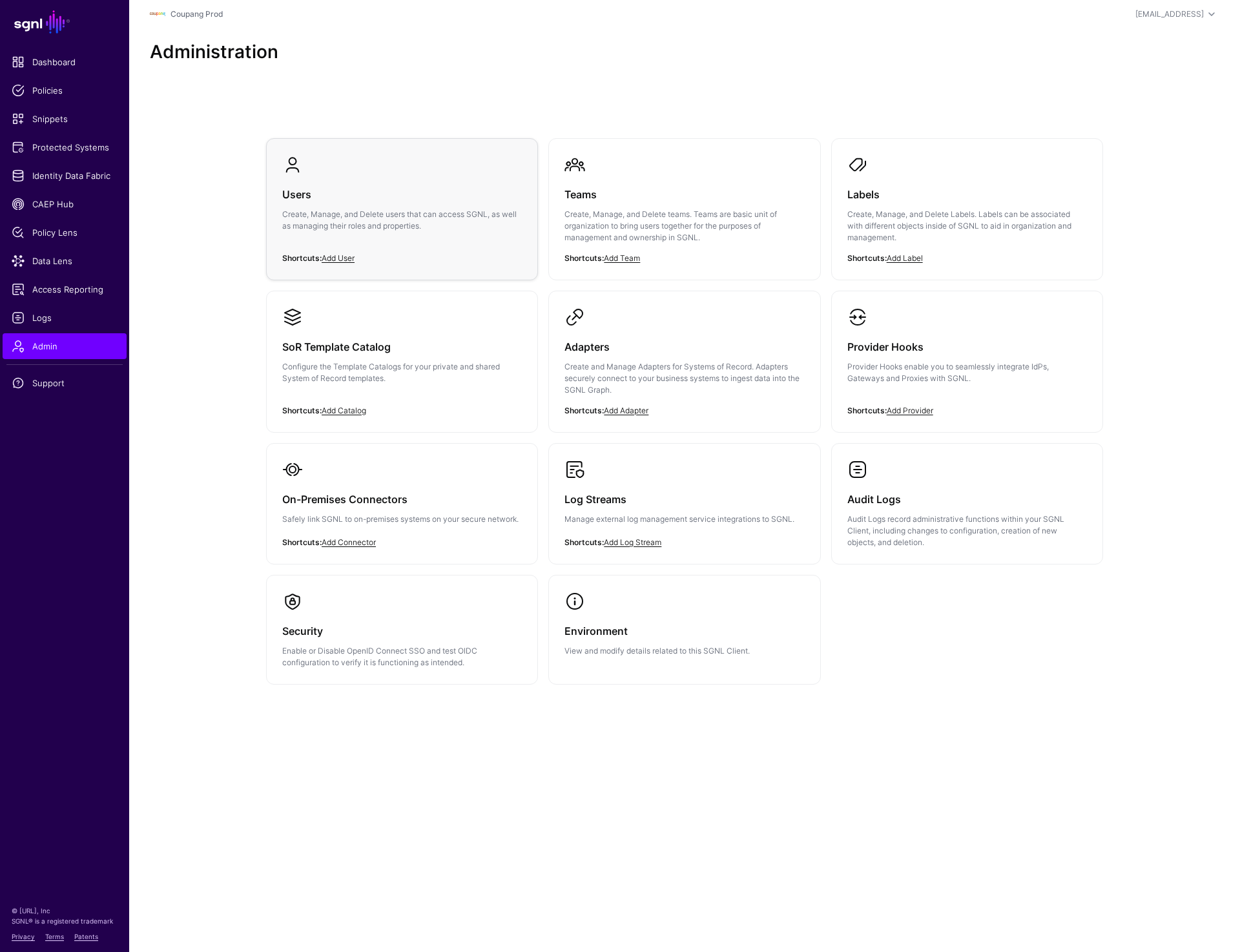
click at [400, 180] on div "Users Create, Manage, and Delete users that can access SGNL, as well as managin…" at bounding box center [402, 213] width 240 height 77
